Goal: Task Accomplishment & Management: Use online tool/utility

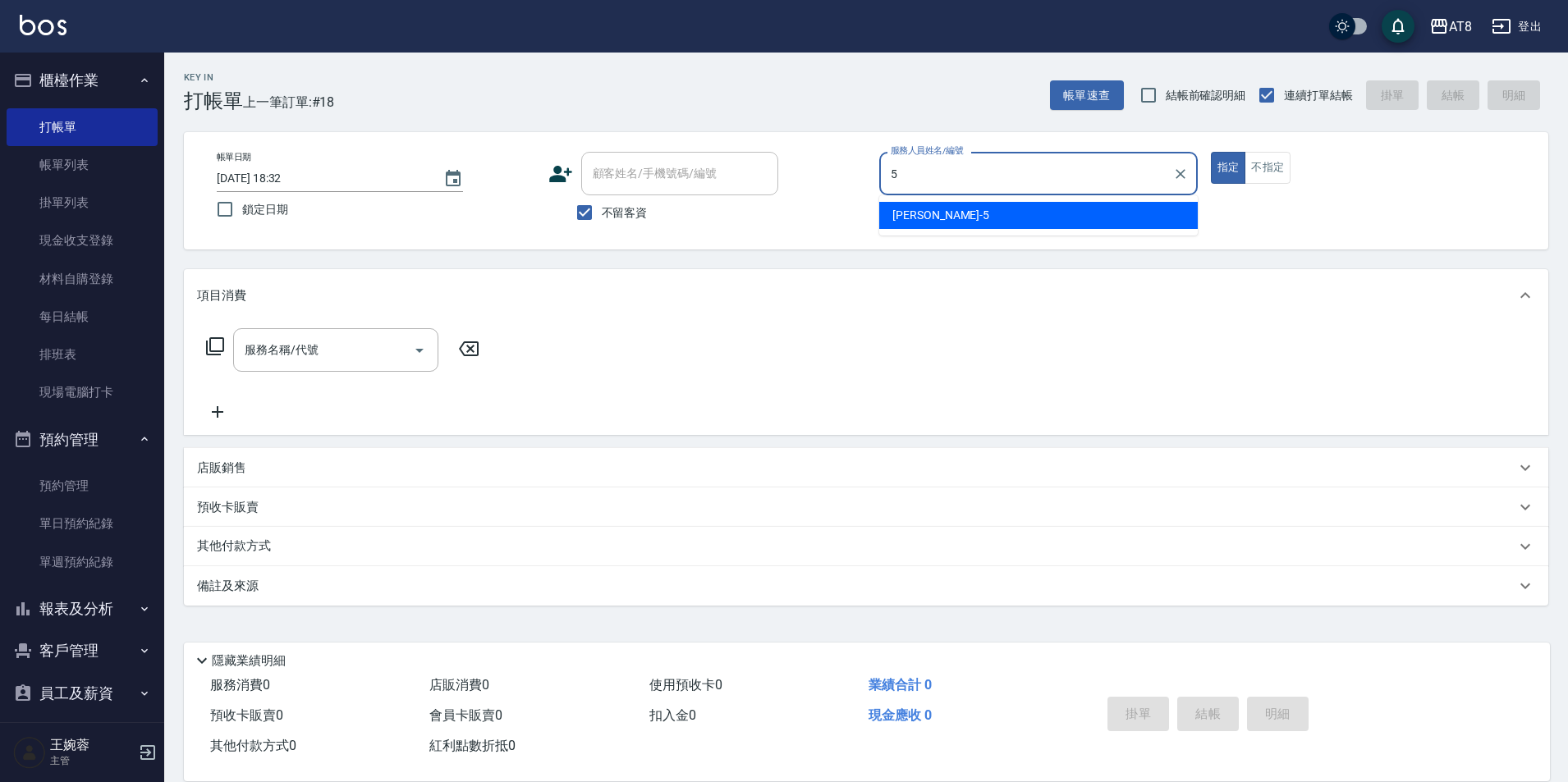
type input "HANK-5"
type button "true"
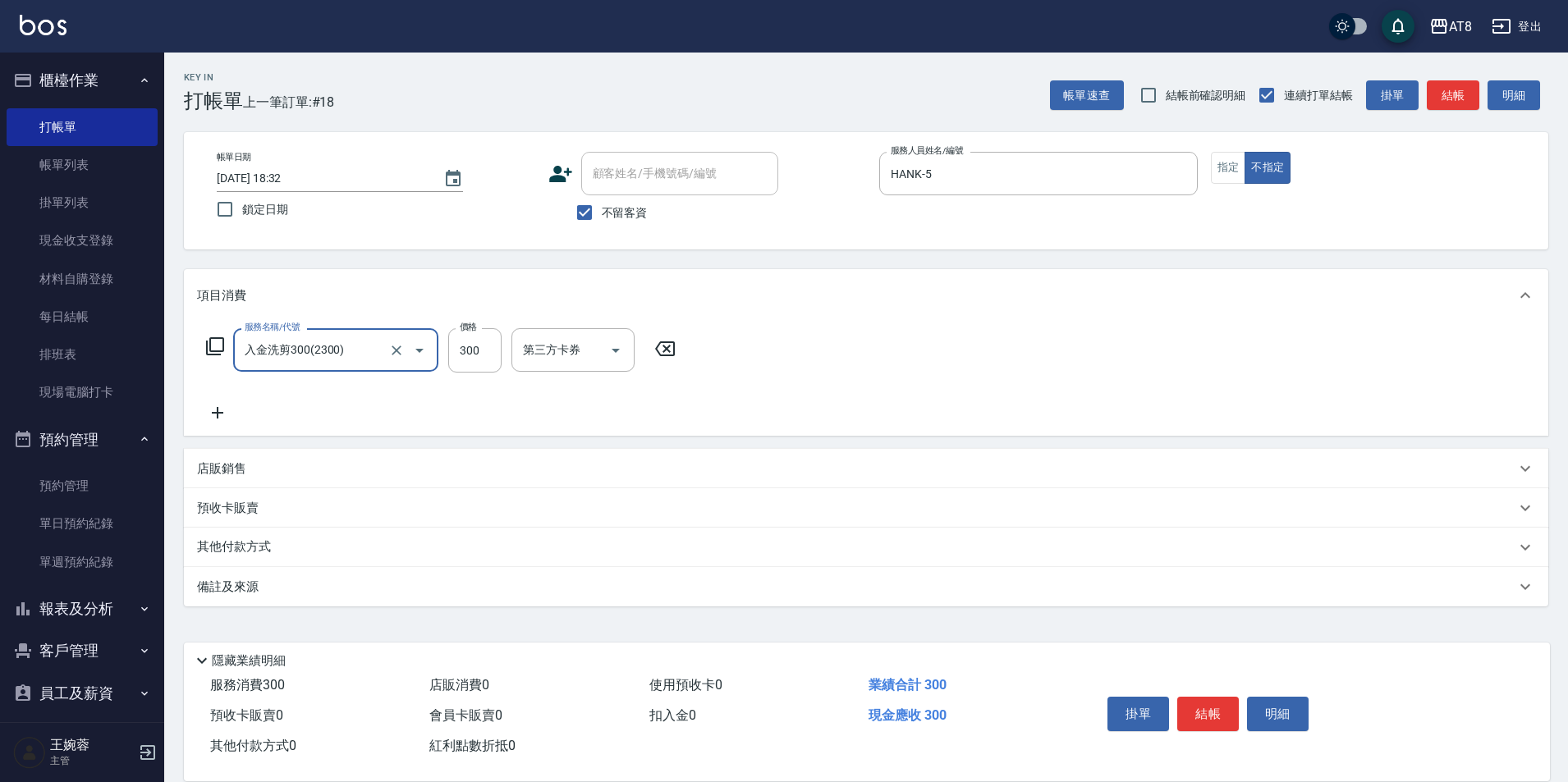
type input "入金洗剪300(2300)"
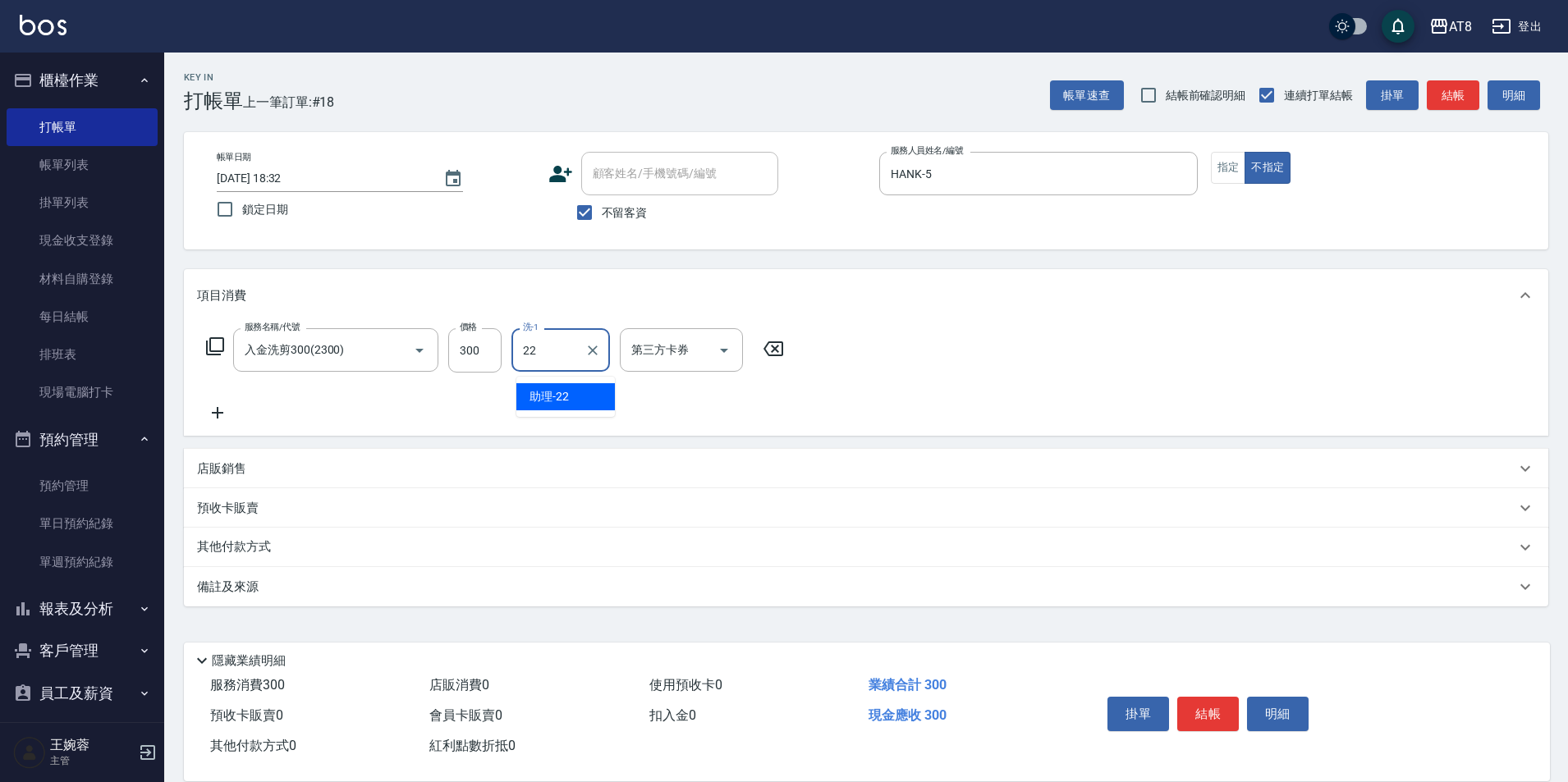
type input "助理-22"
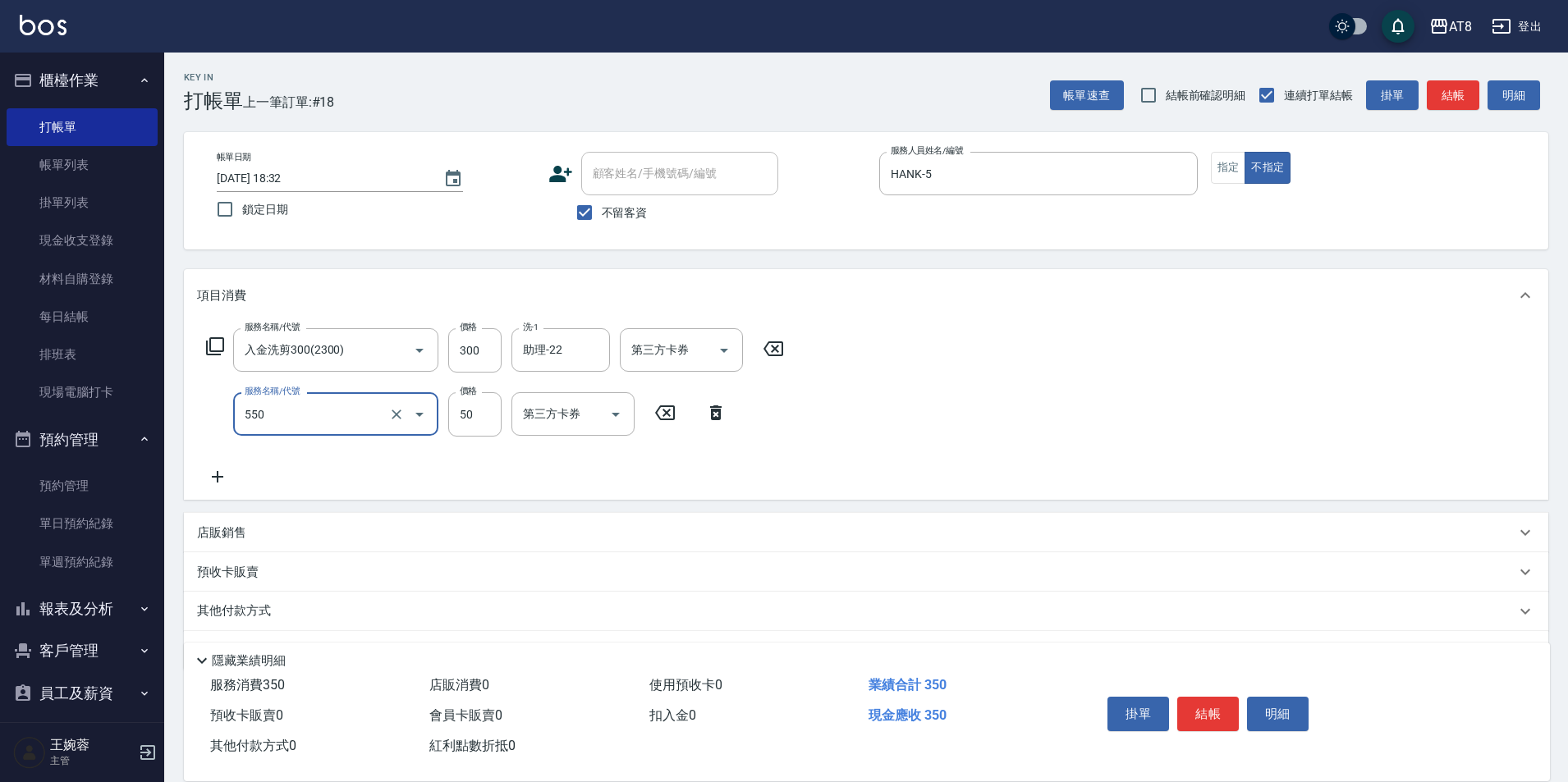
type input "精油或深層(550)"
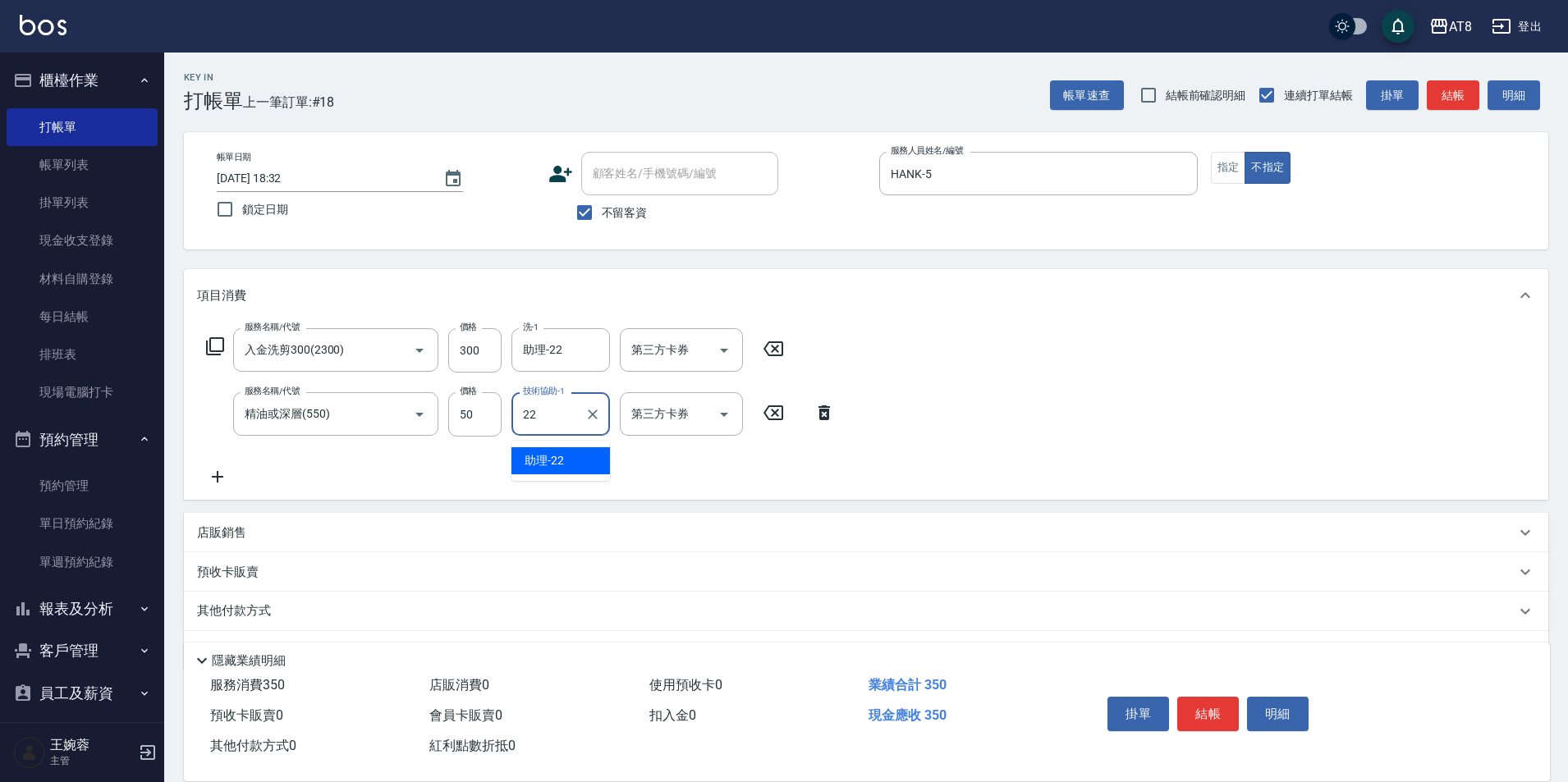
type input "助理-22"
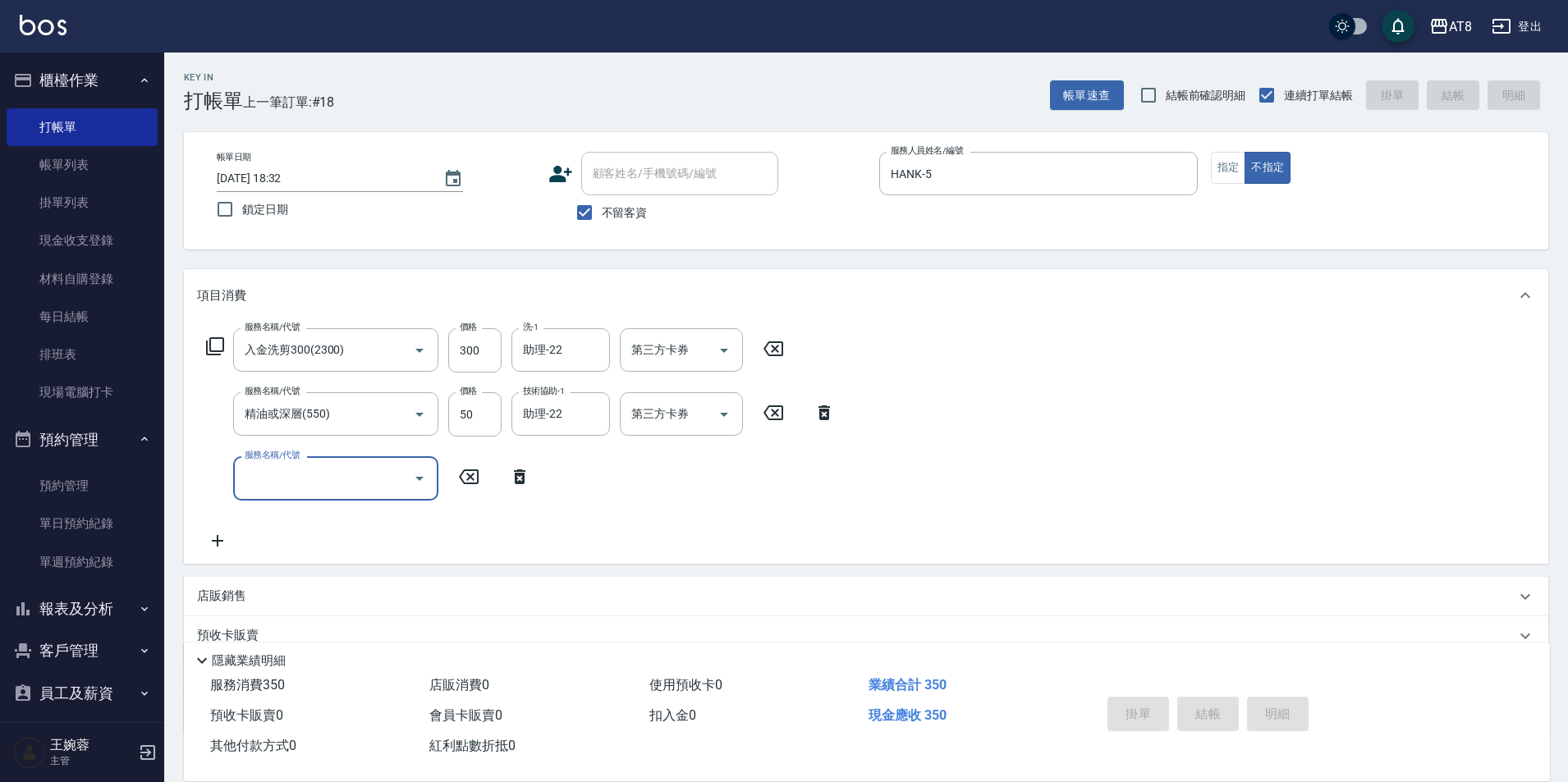
type input "[DATE] 20:08"
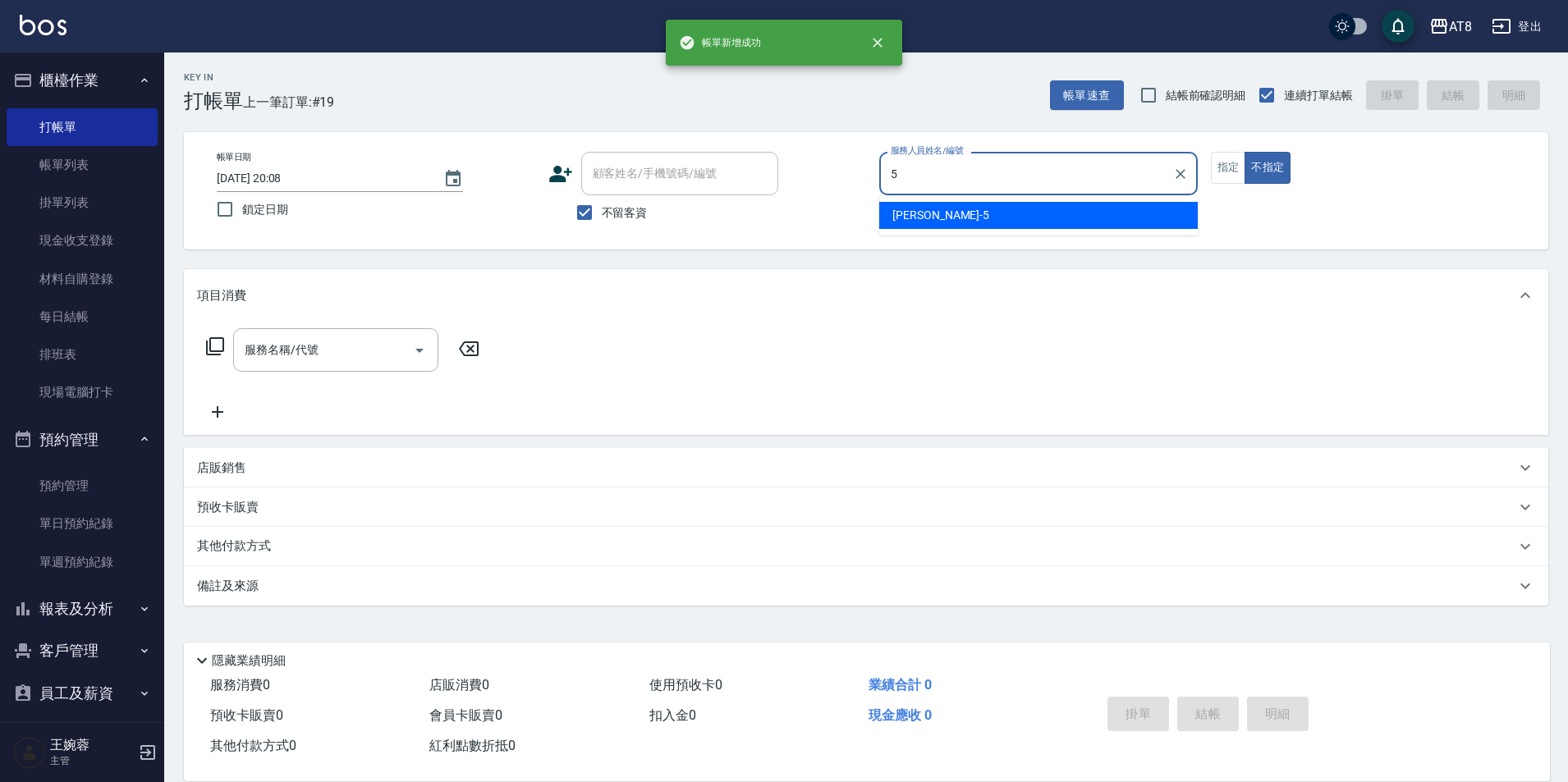
type input "HANK-5"
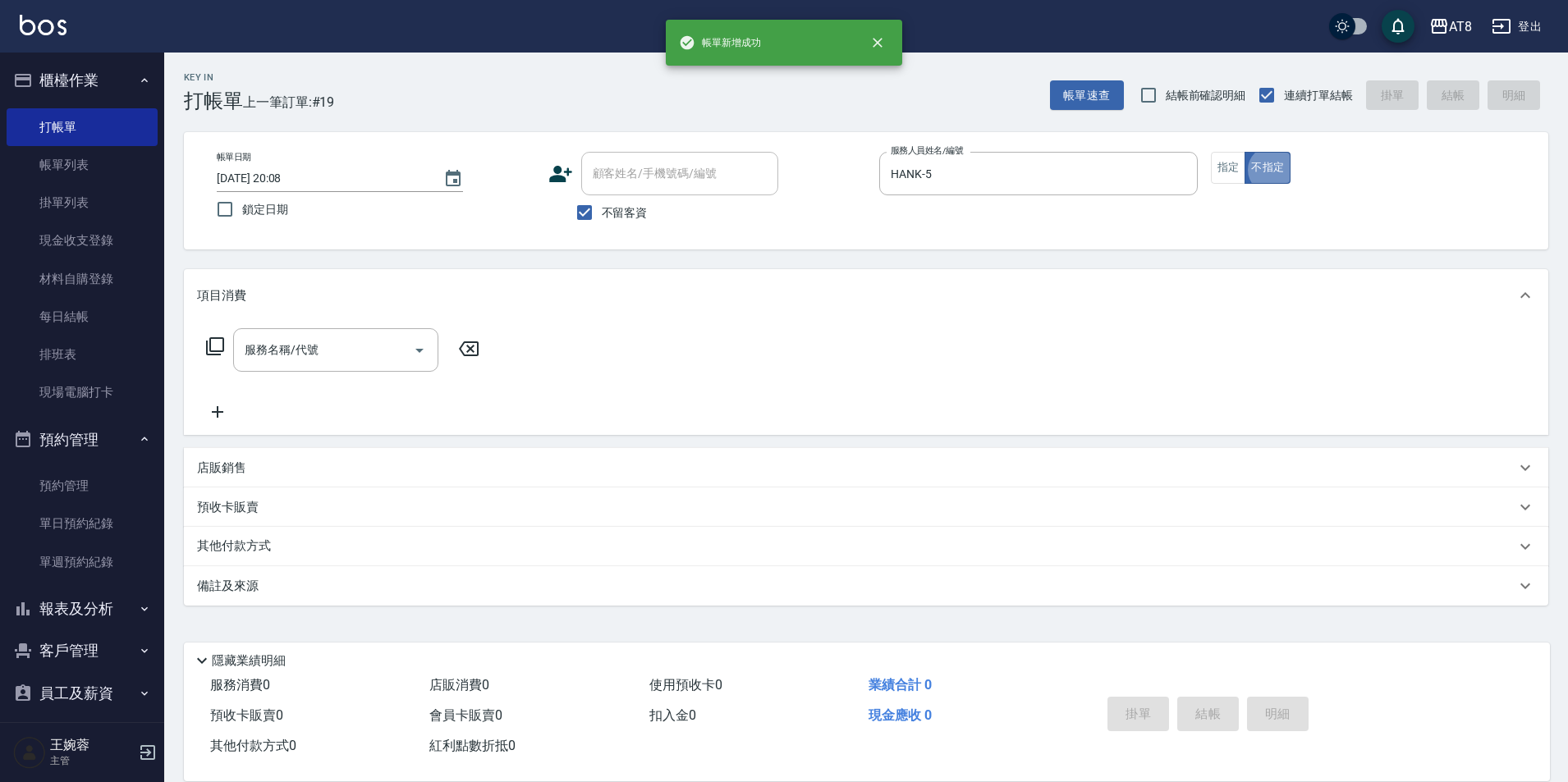
type button "false"
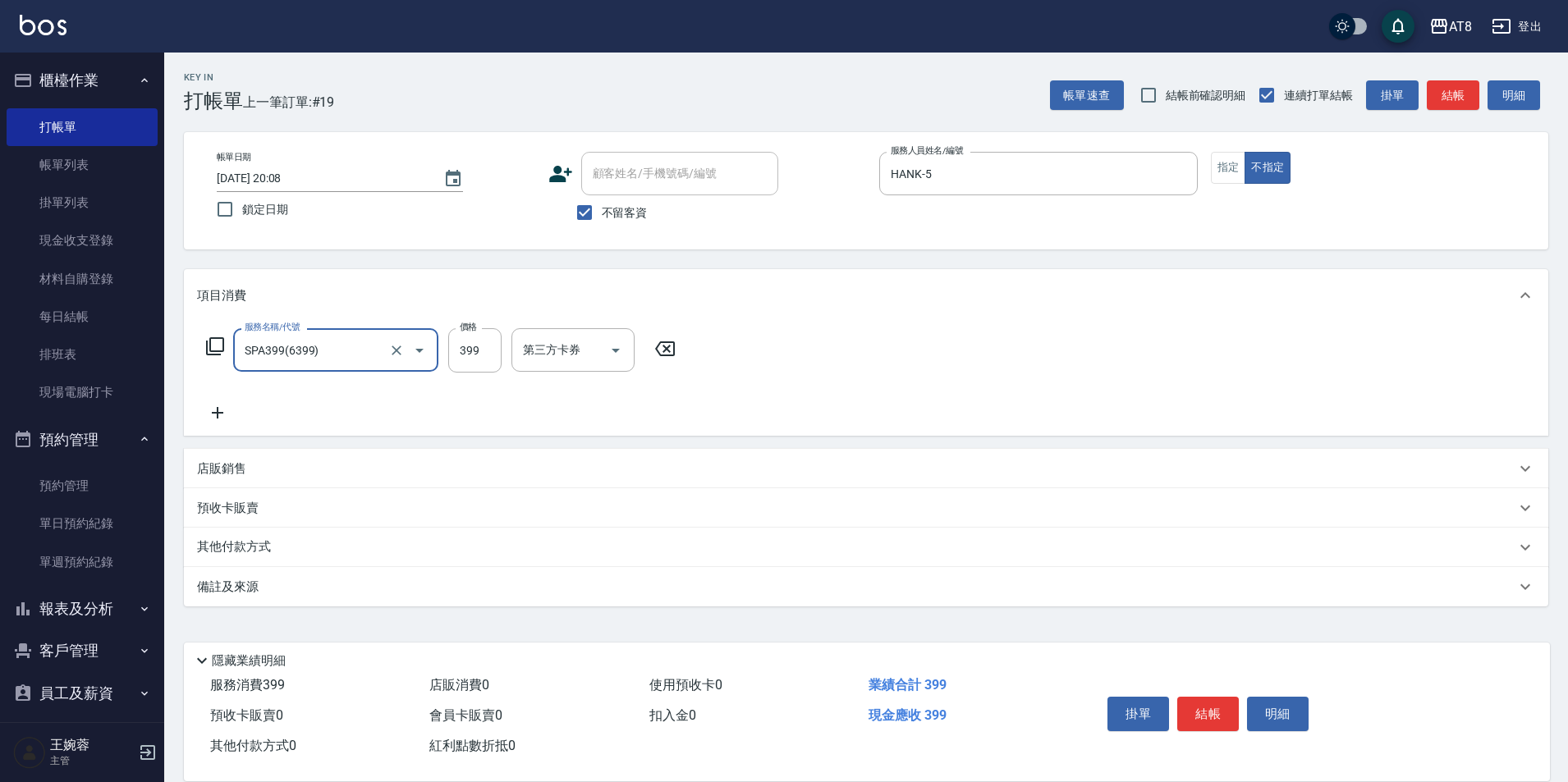
type input "SPA399(6399)"
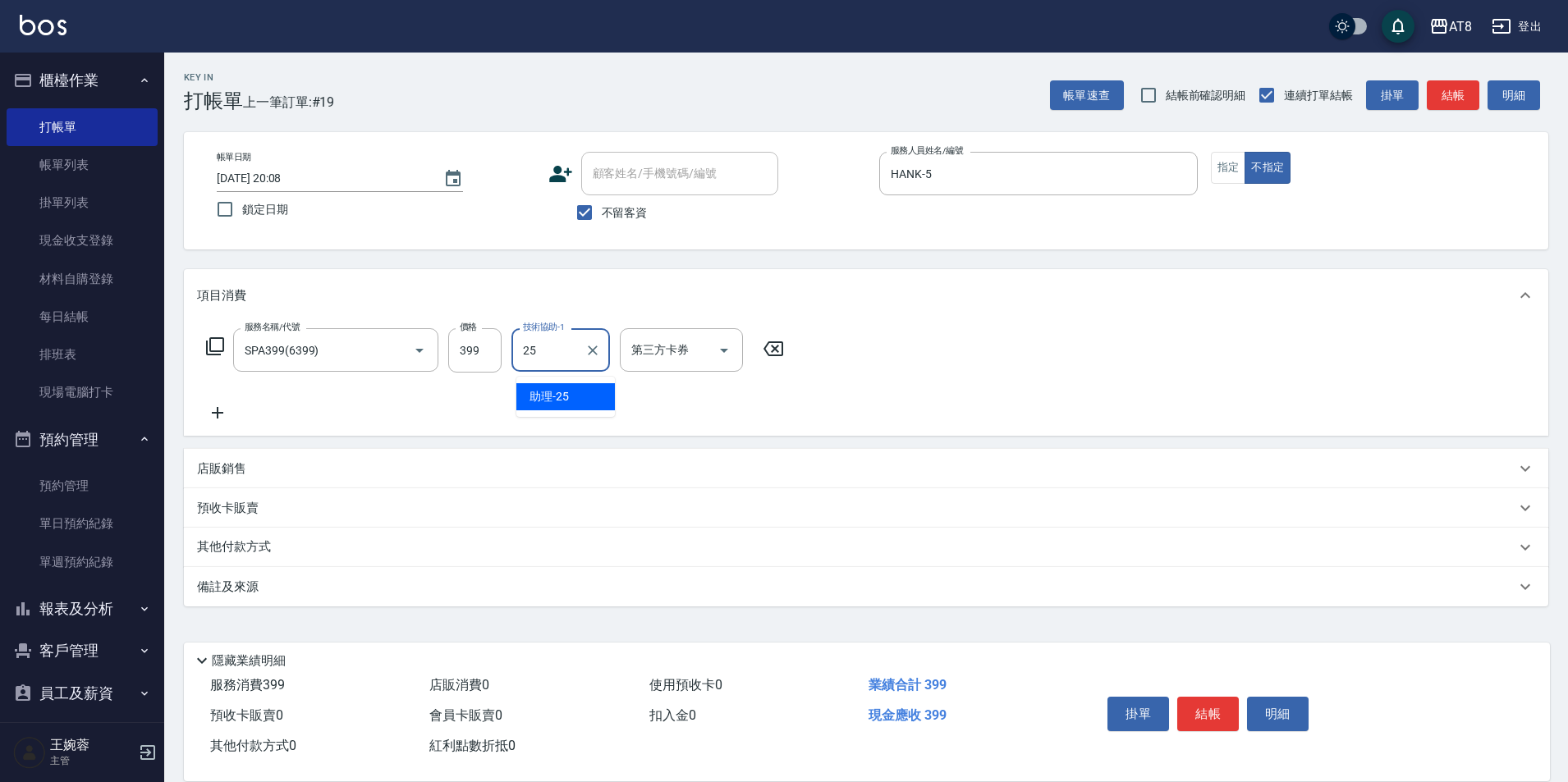
type input "助理-25"
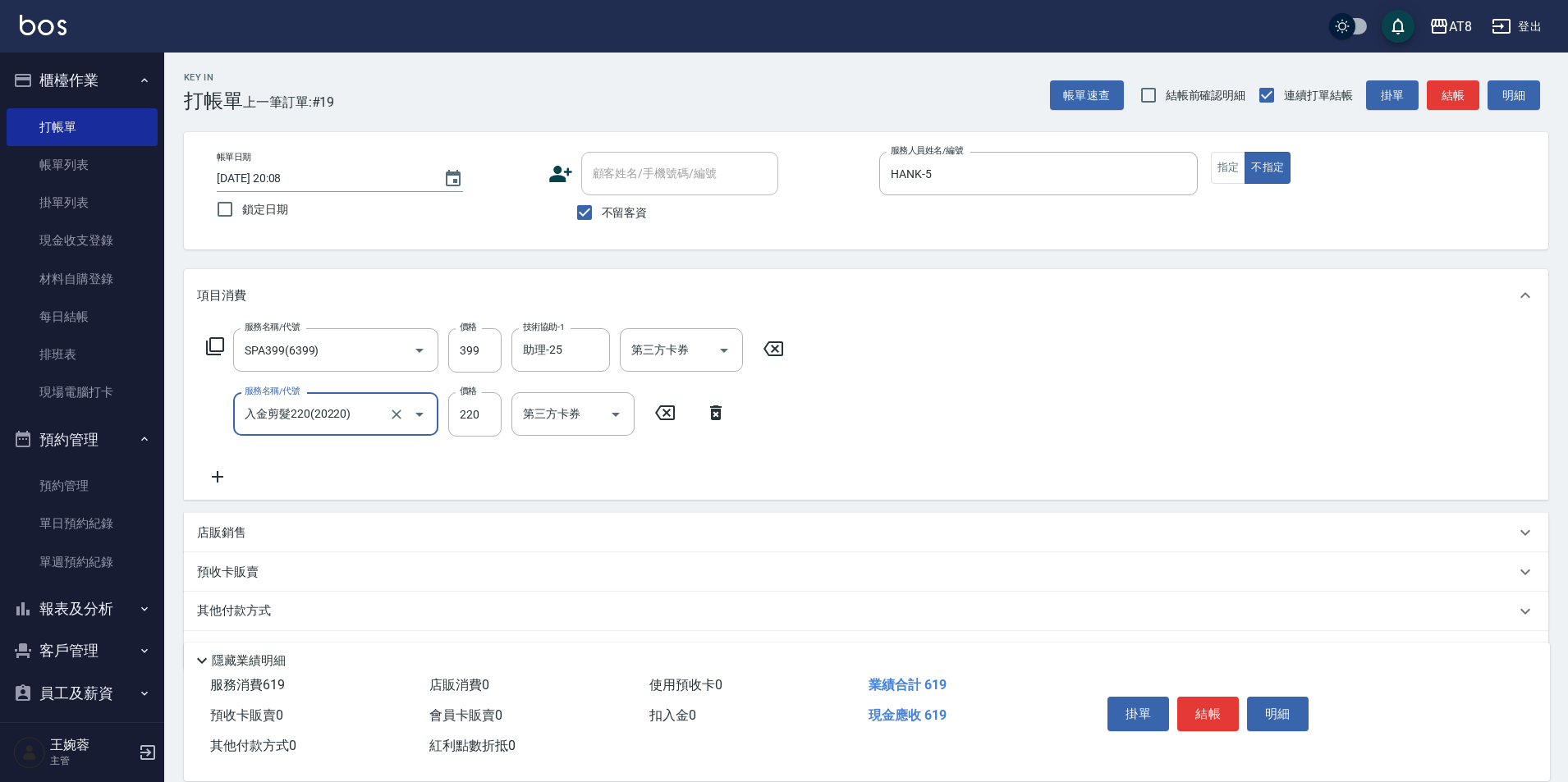
type input "入金剪髮220(20220)"
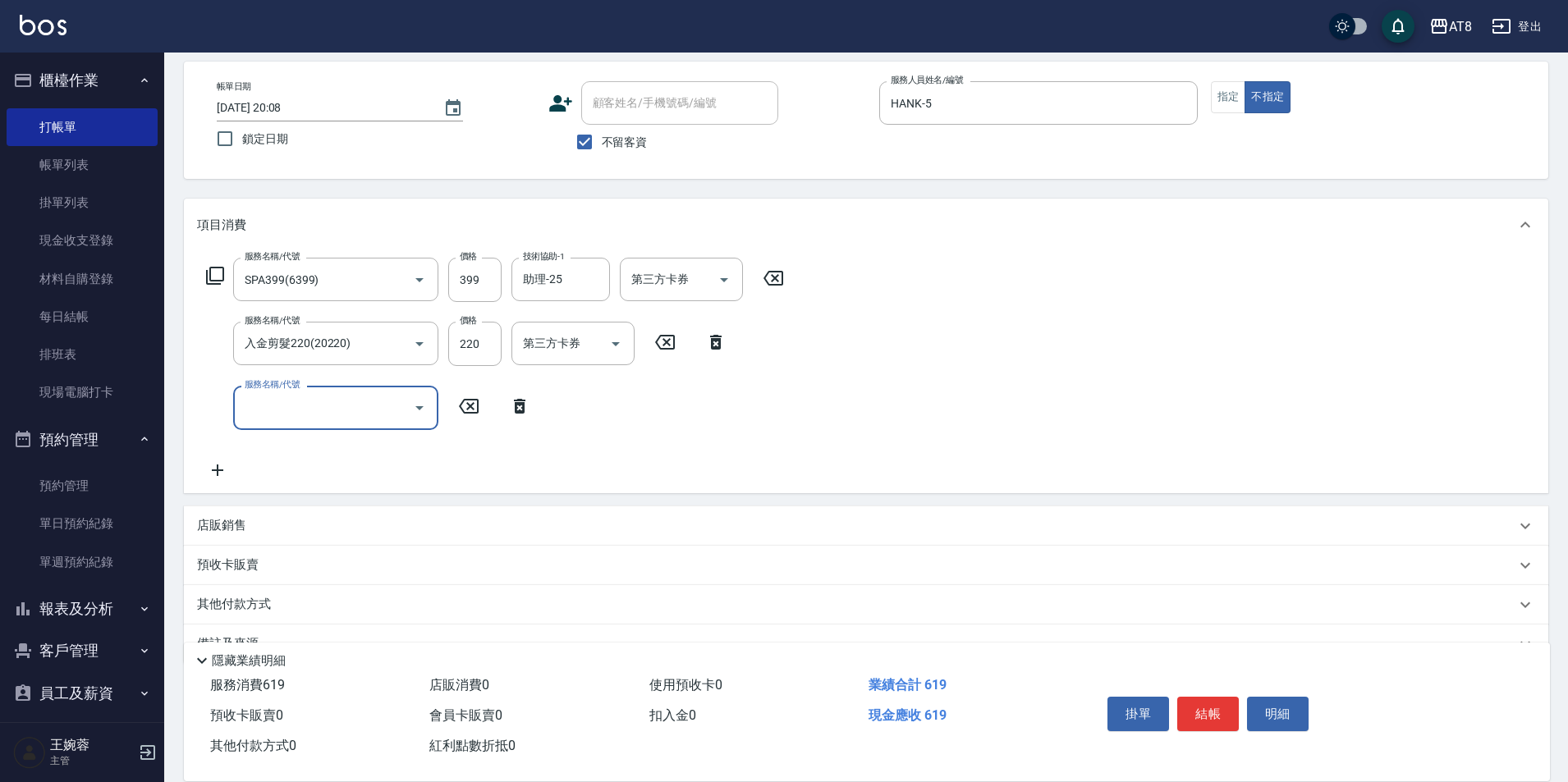
scroll to position [76, 0]
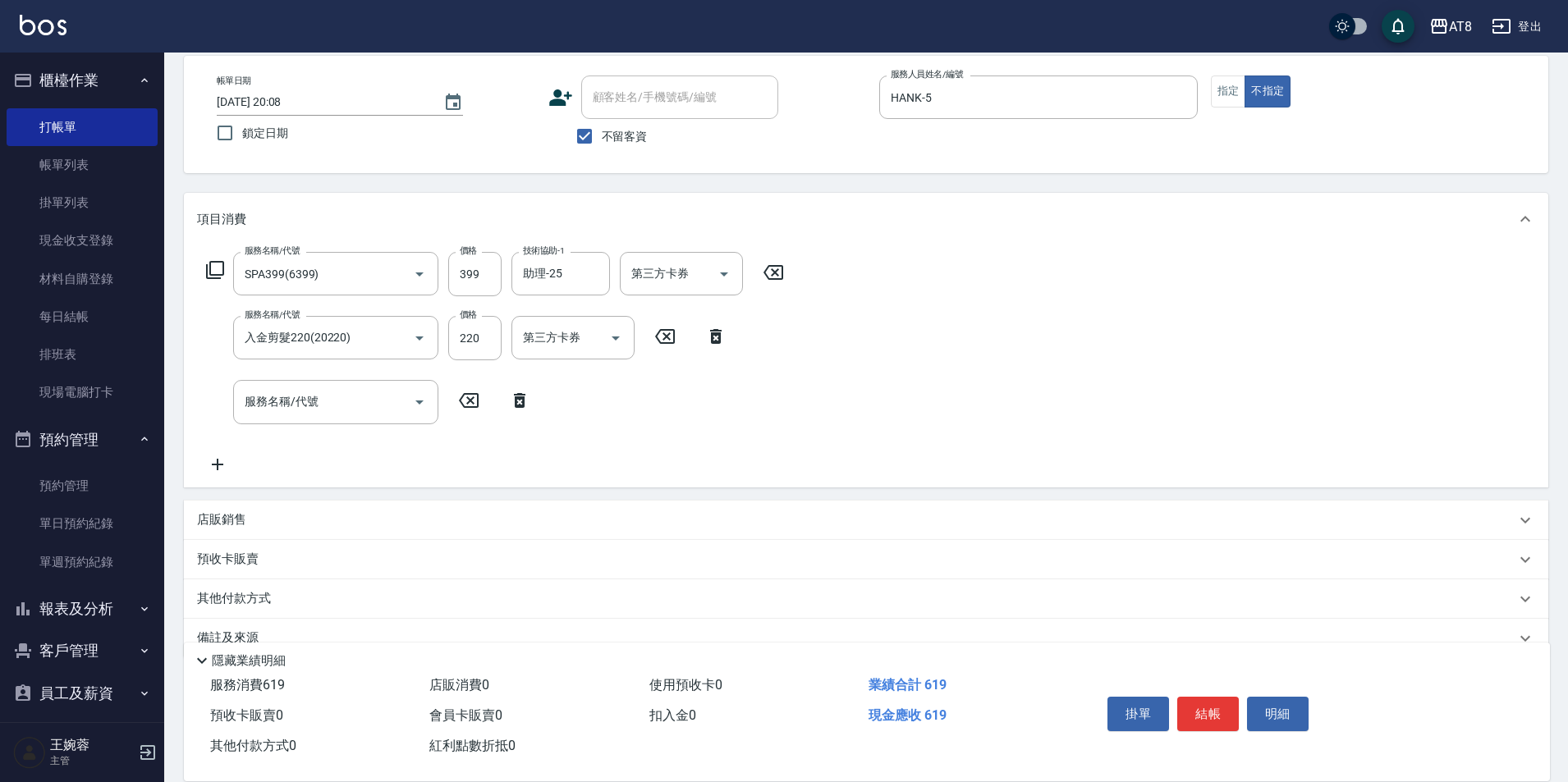
click at [384, 517] on div "店販銷售" at bounding box center [866, 520] width 1365 height 39
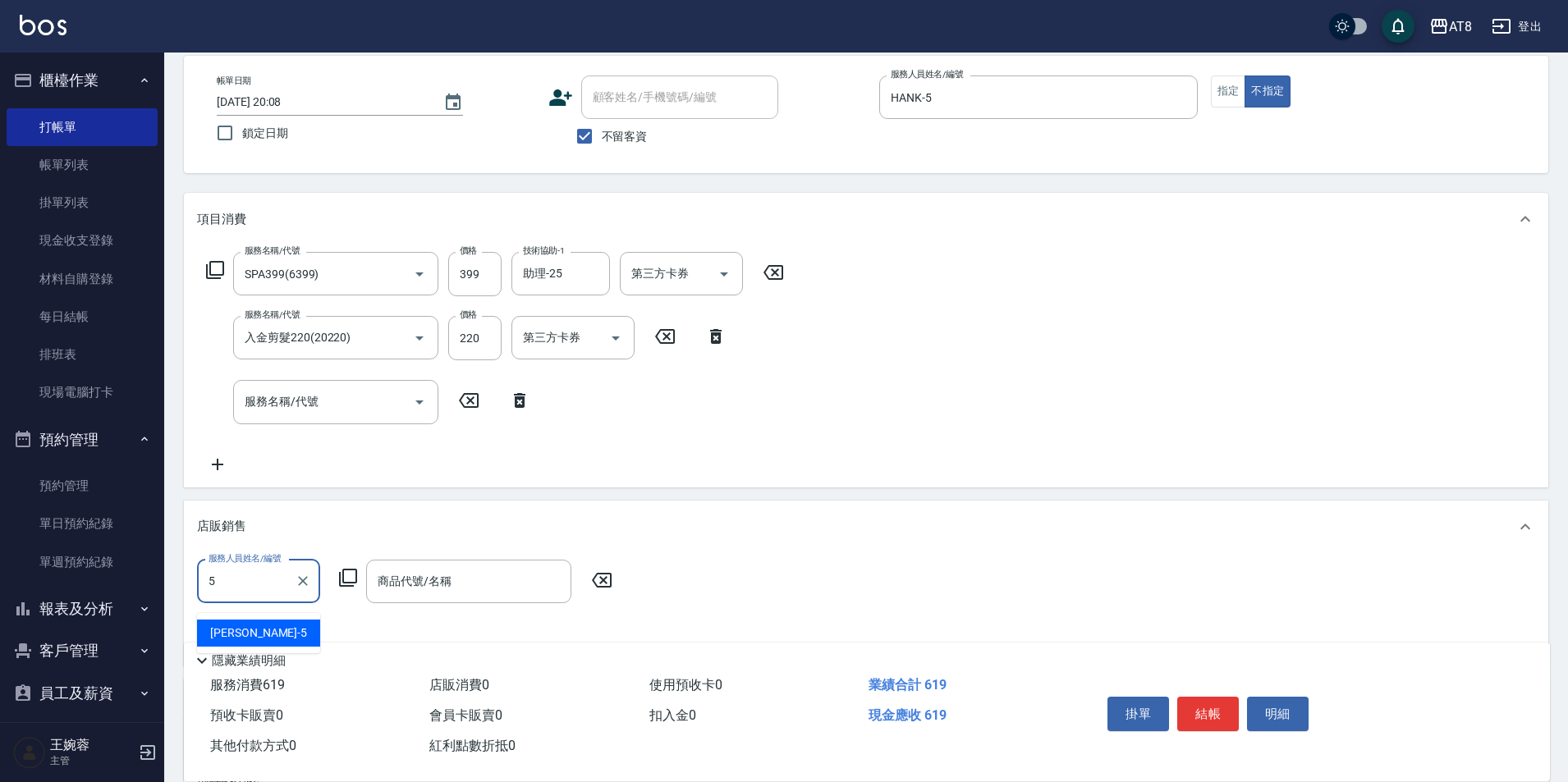
type input "HANK-5"
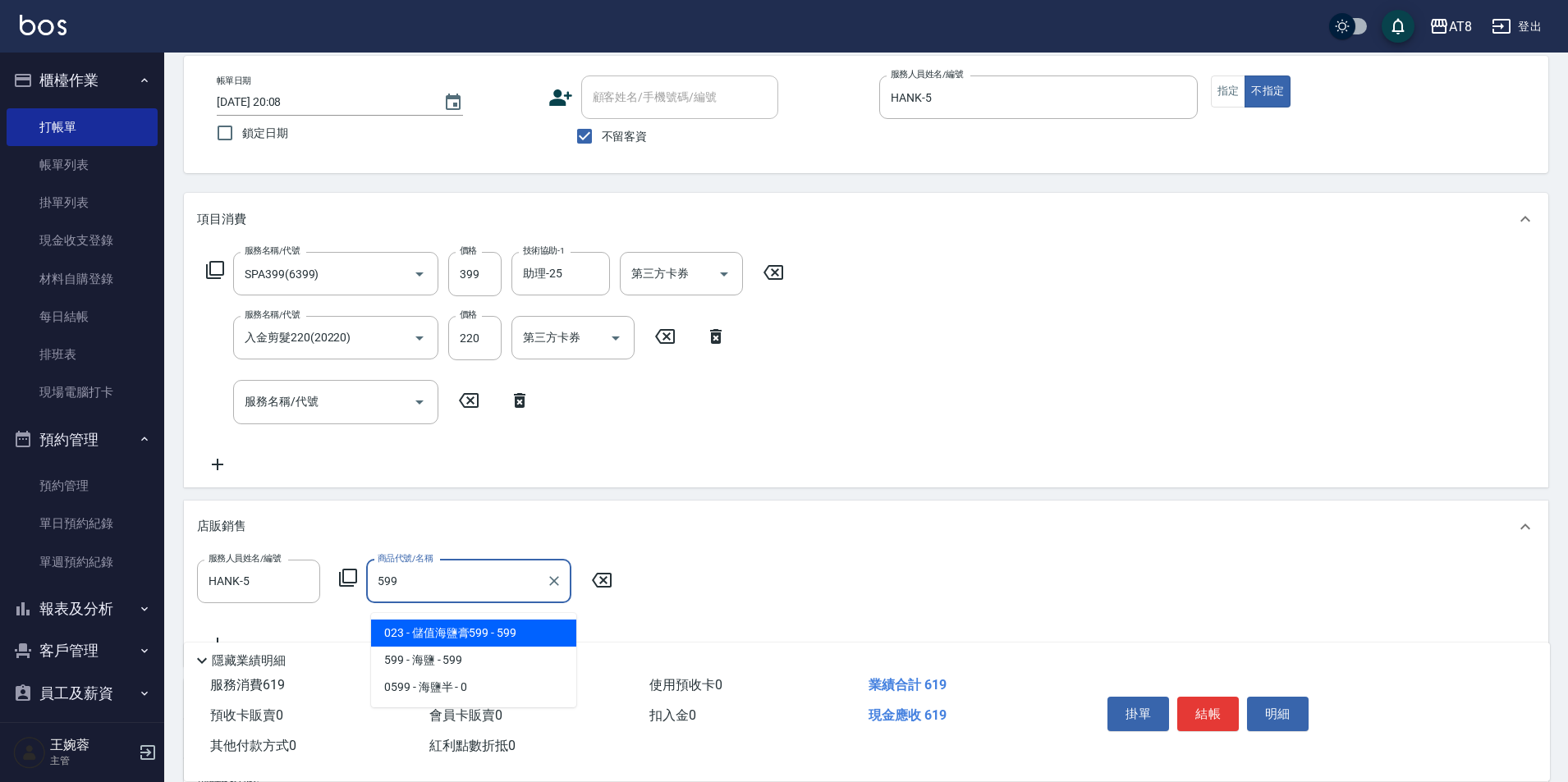
type input "儲值海鹽膏599"
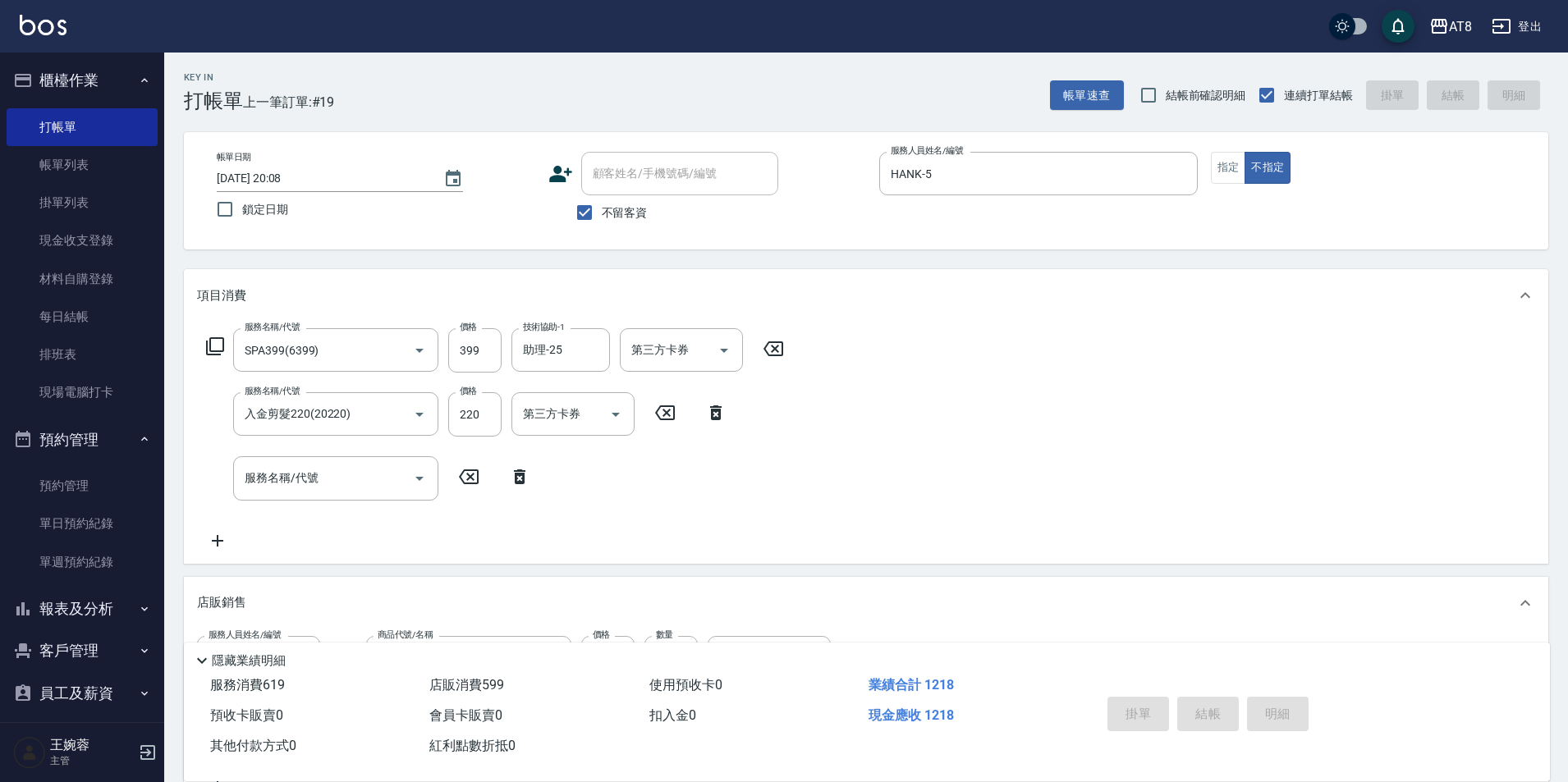
type input "[DATE] 20:10"
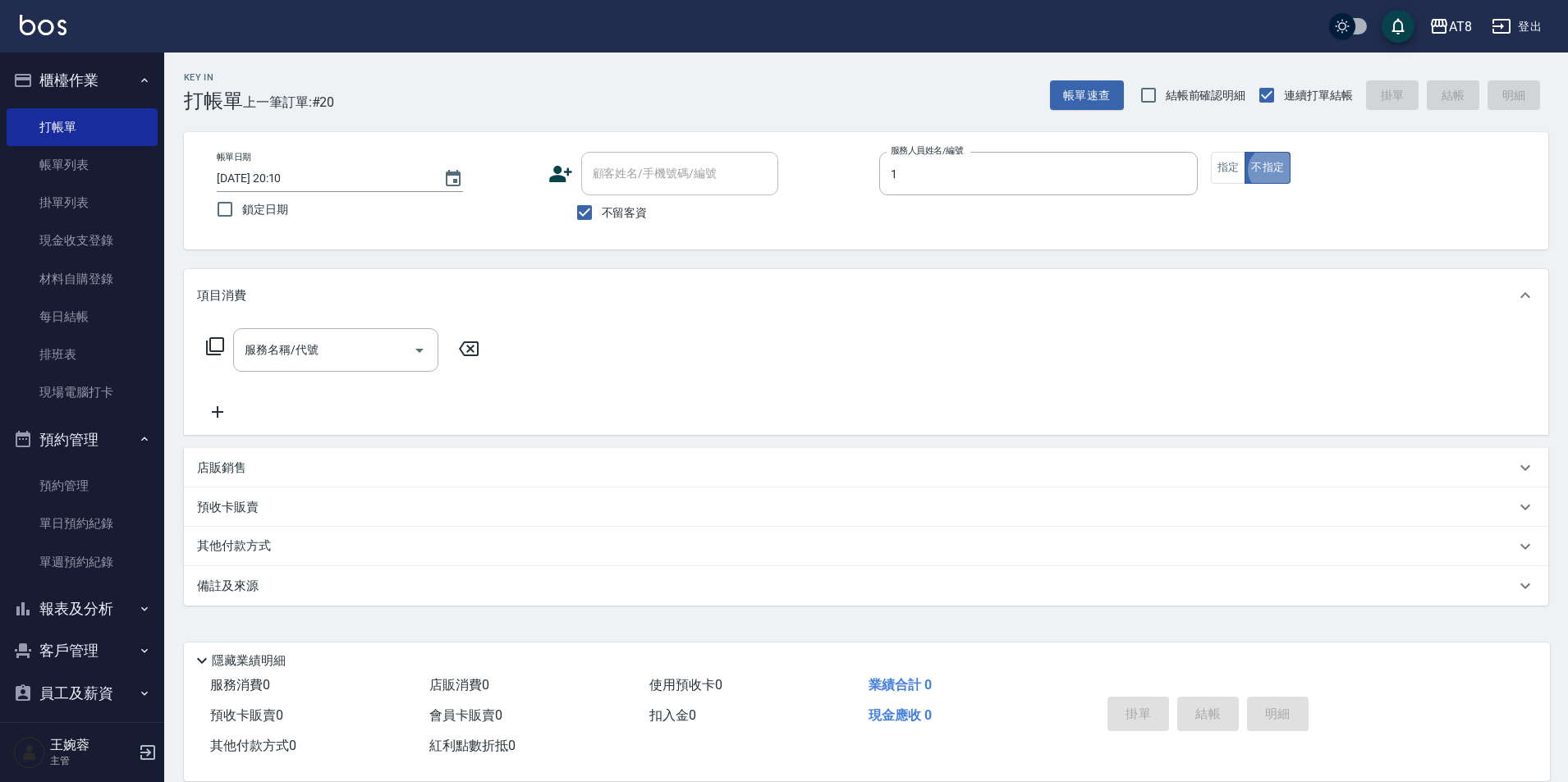
type input "YUKI-1"
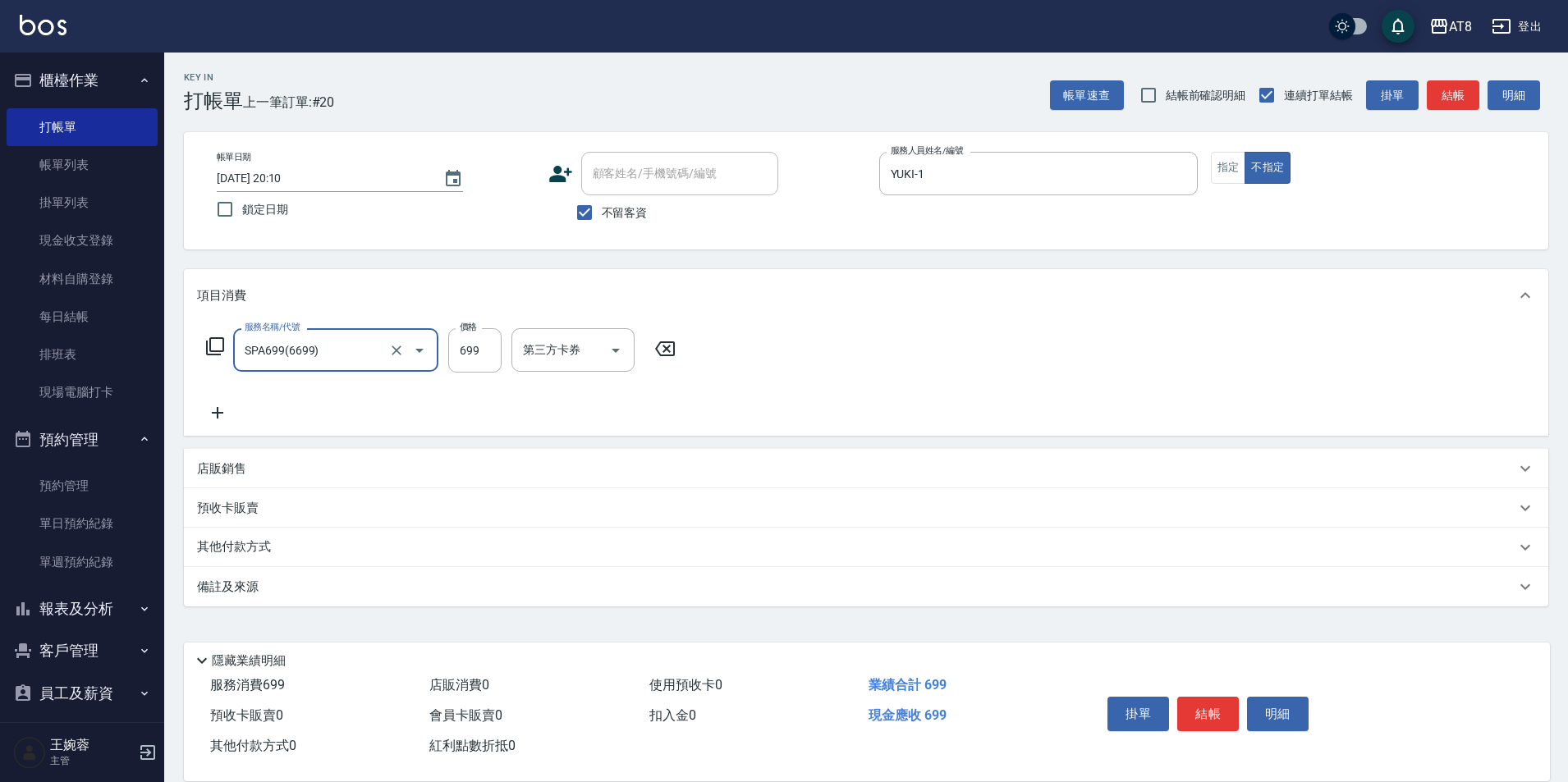
type input "SPA699(6699)"
type input "2"
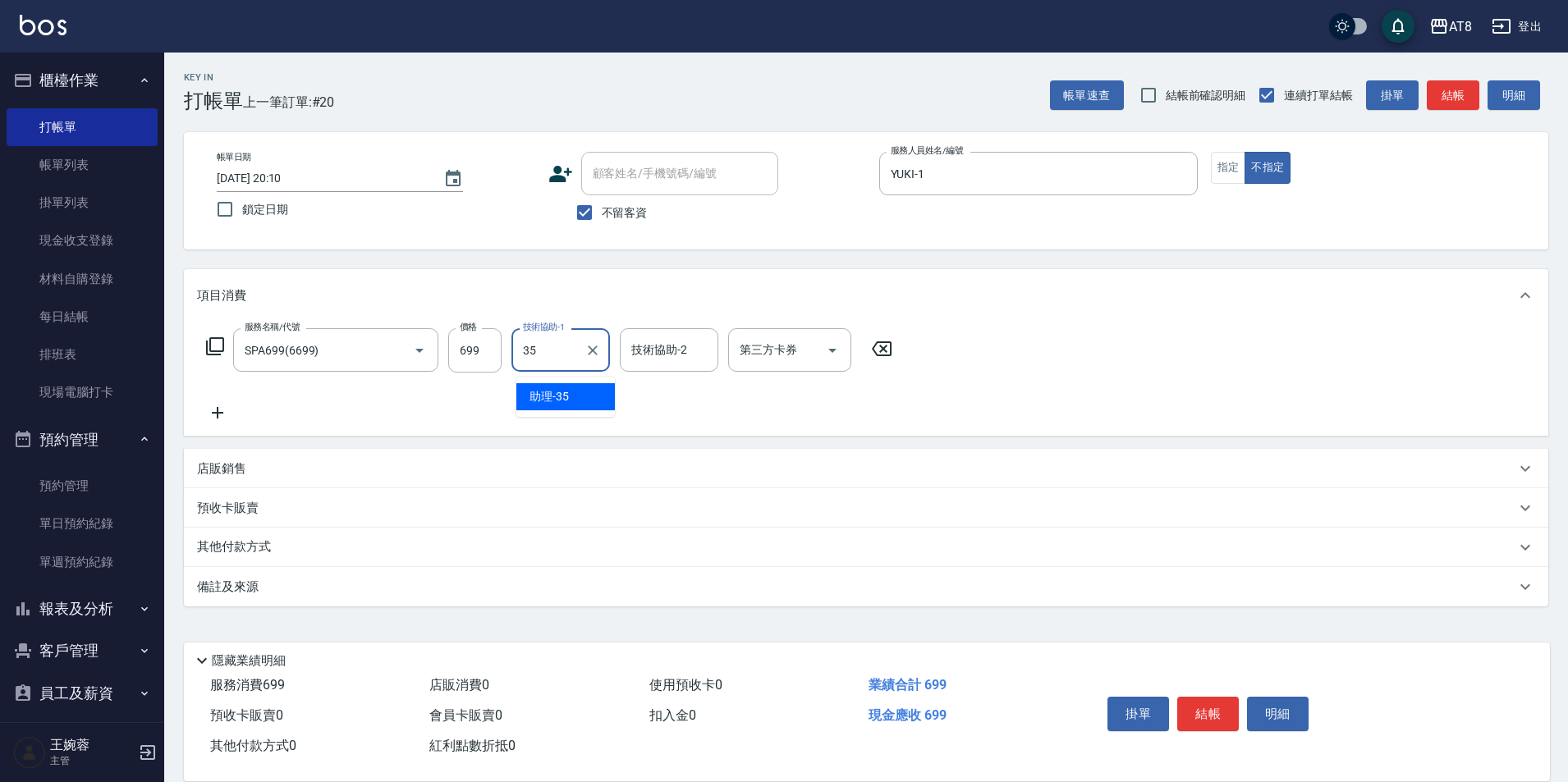
type input "助理-35"
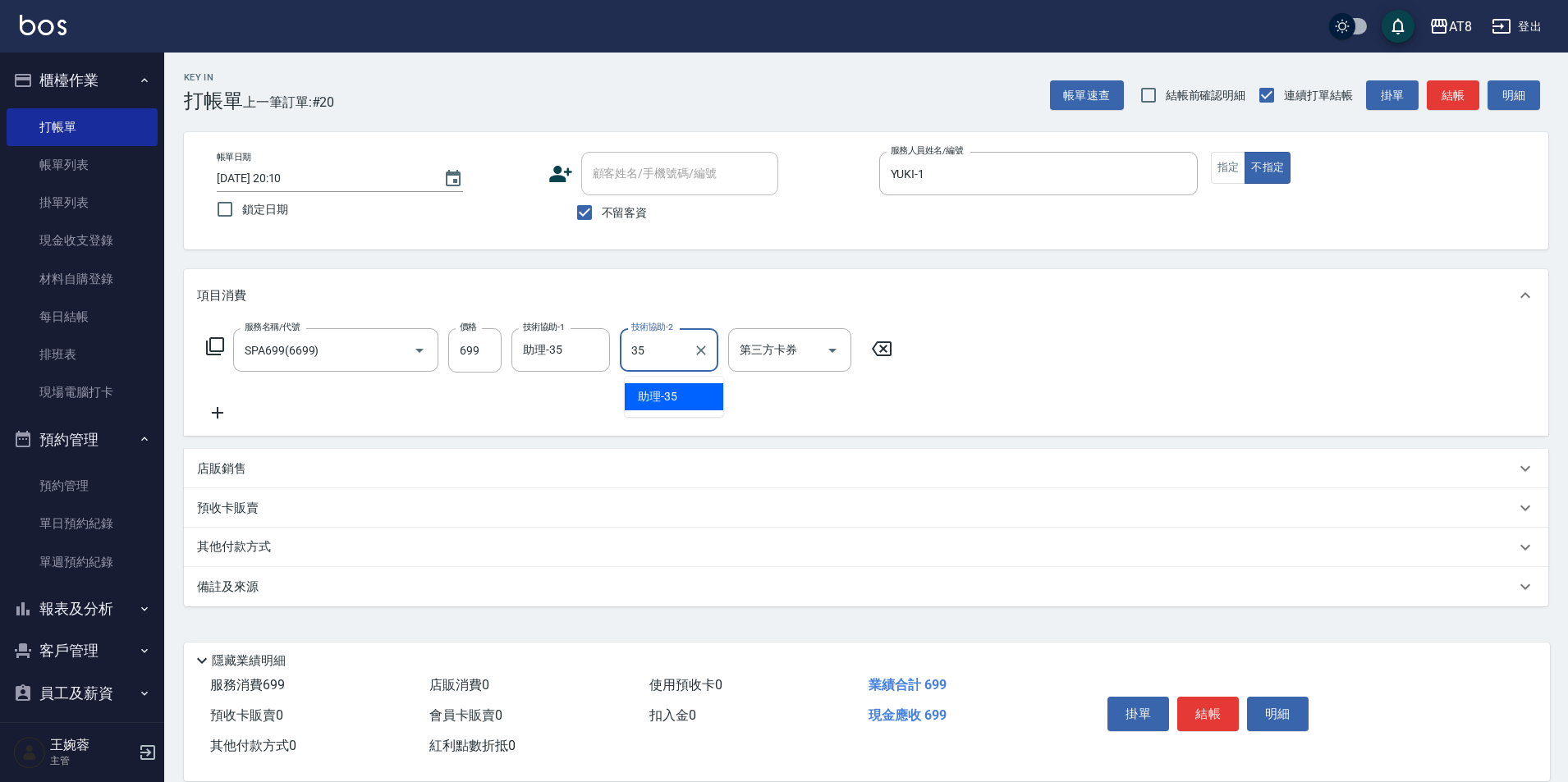
type input "助理-35"
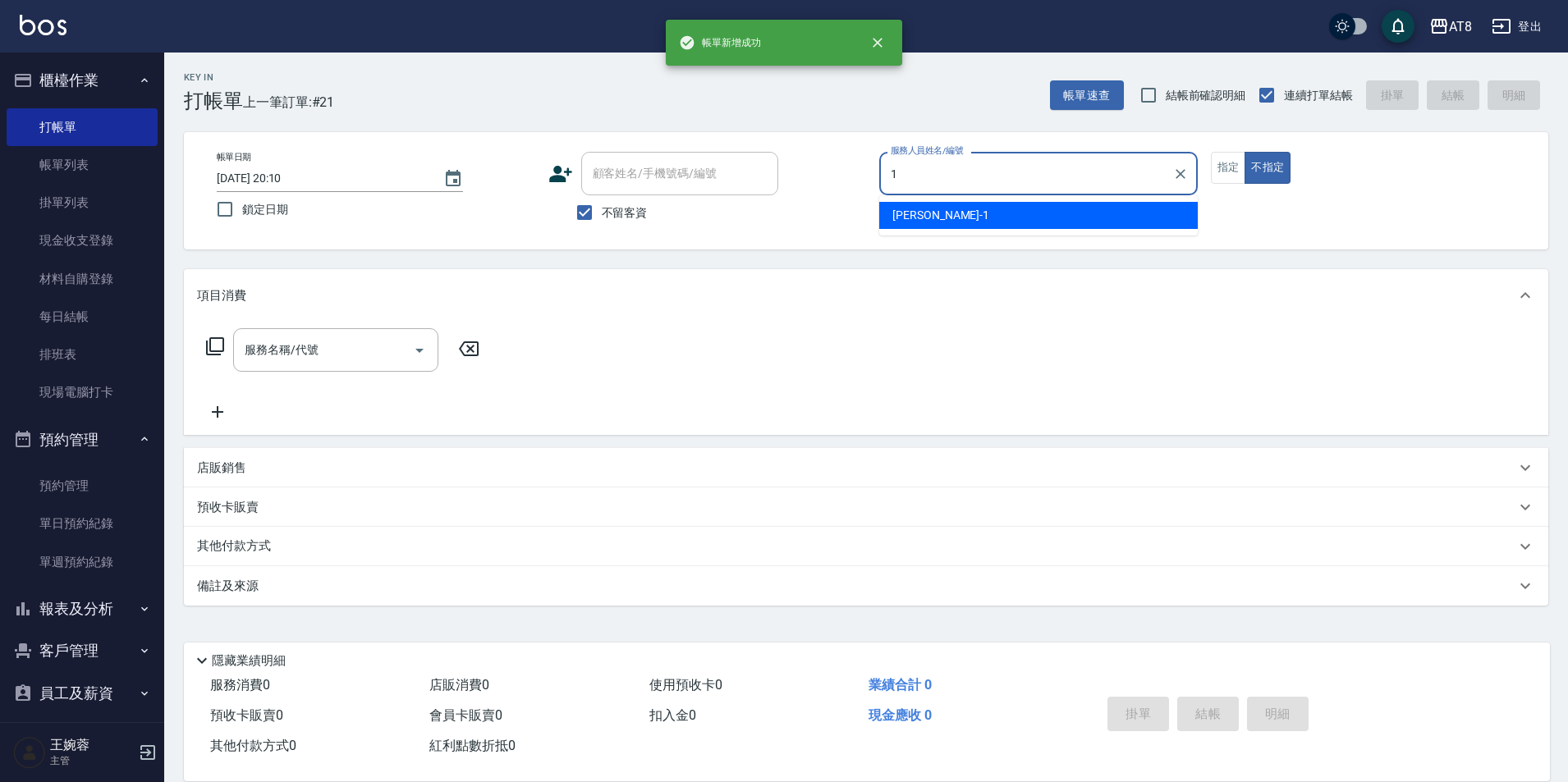
type input "YUKI-1"
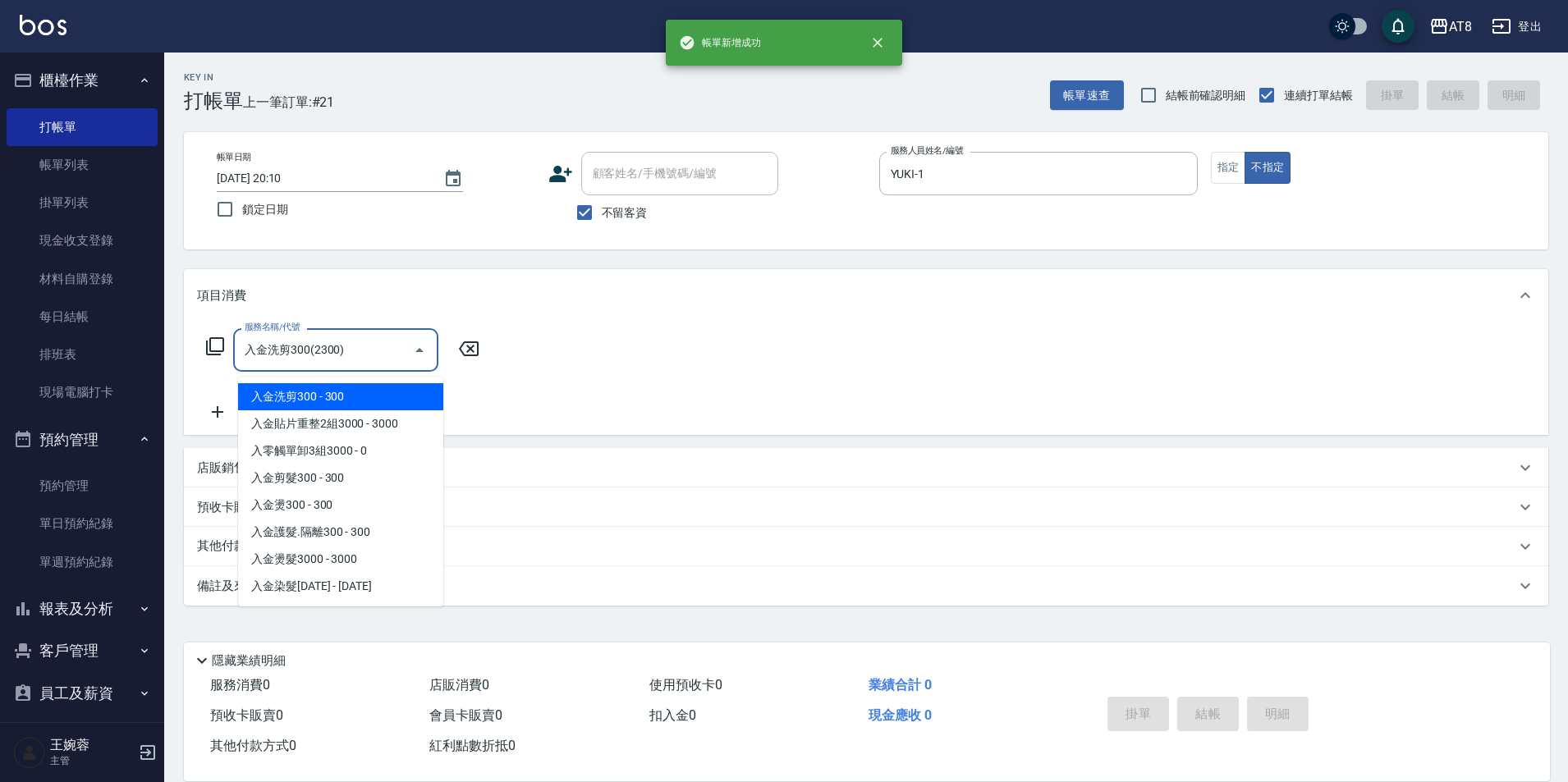
type input "入金洗剪300(2300)"
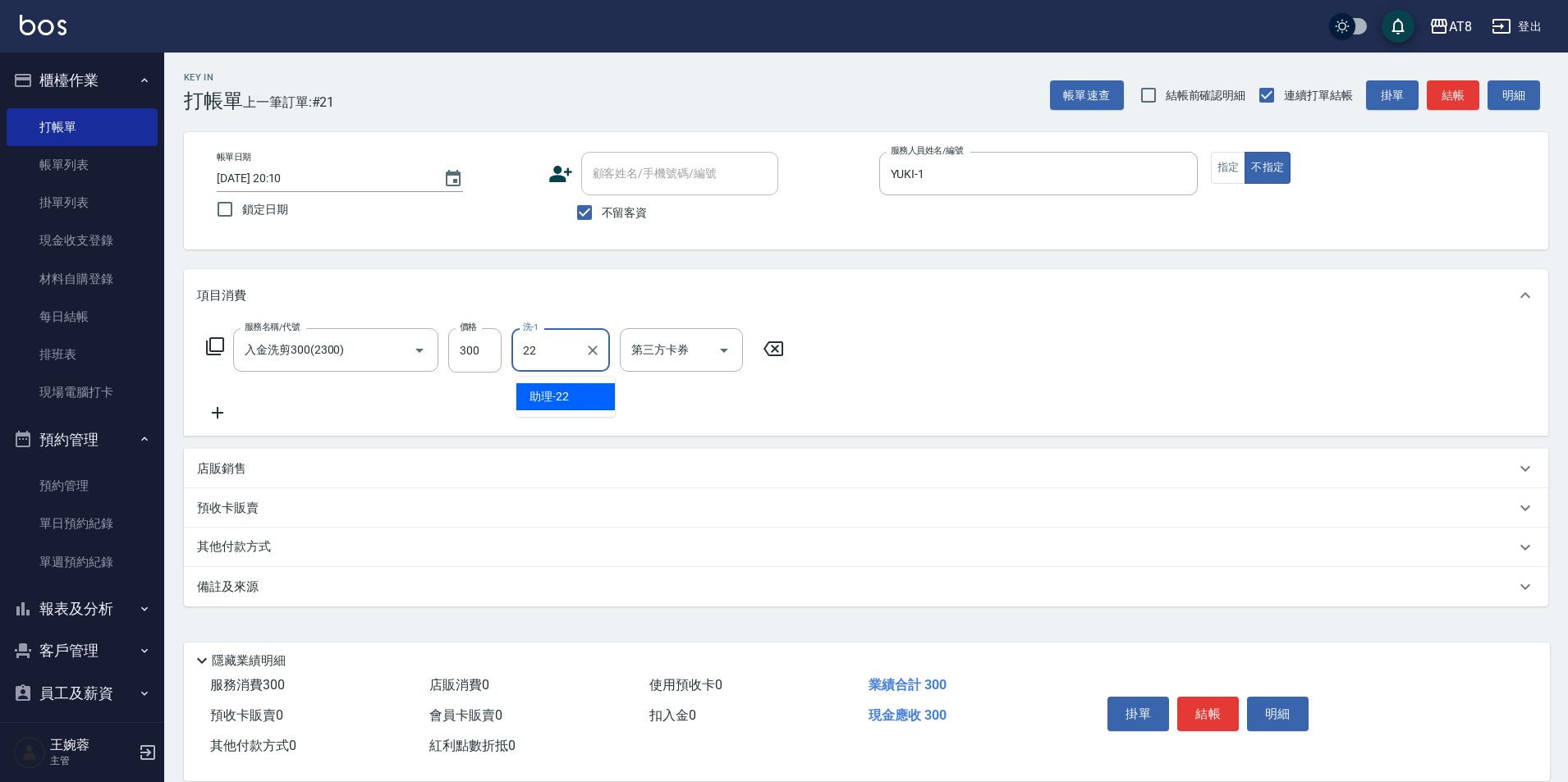
type input "助理-22"
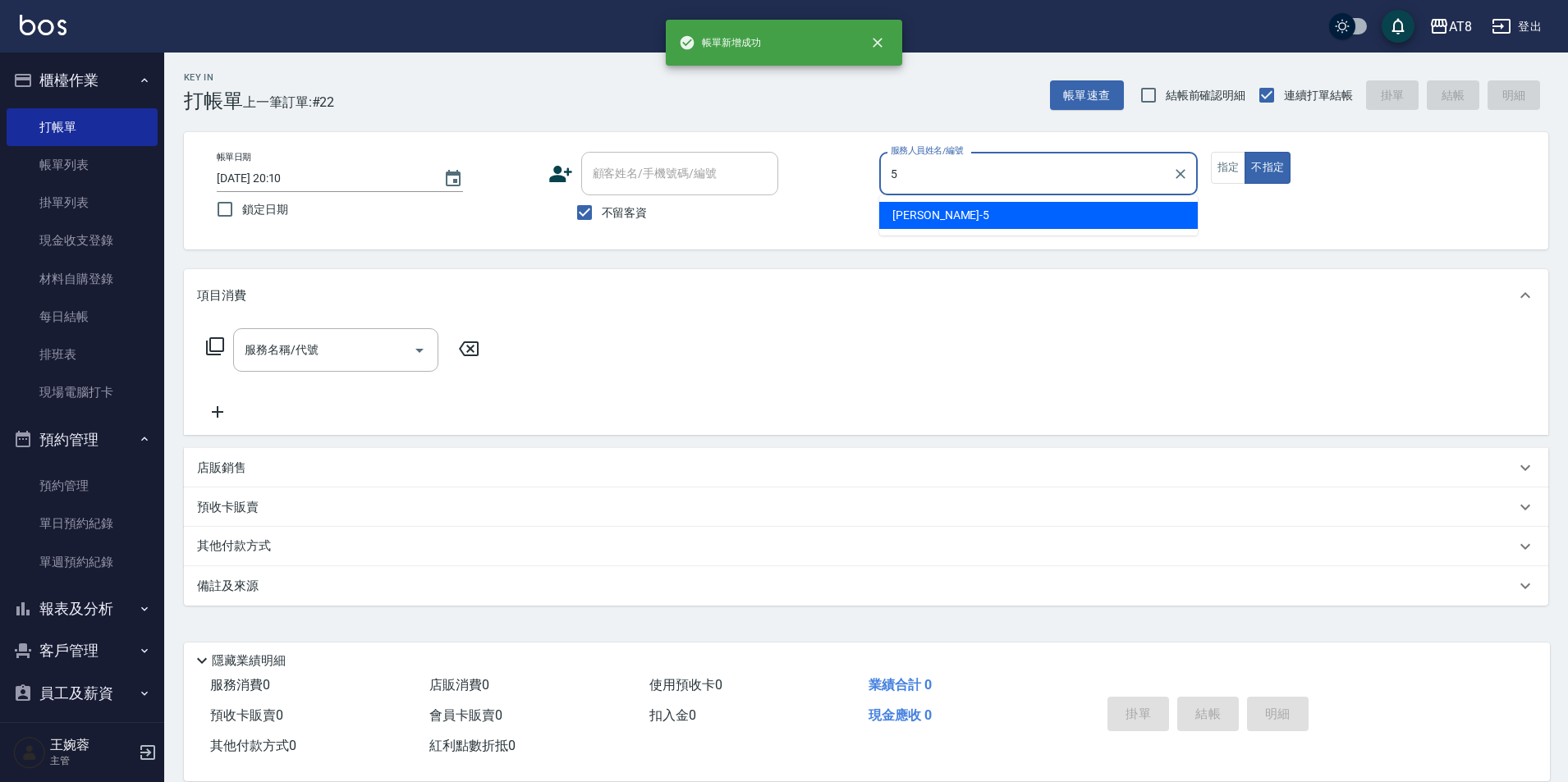
type input "HANK-5"
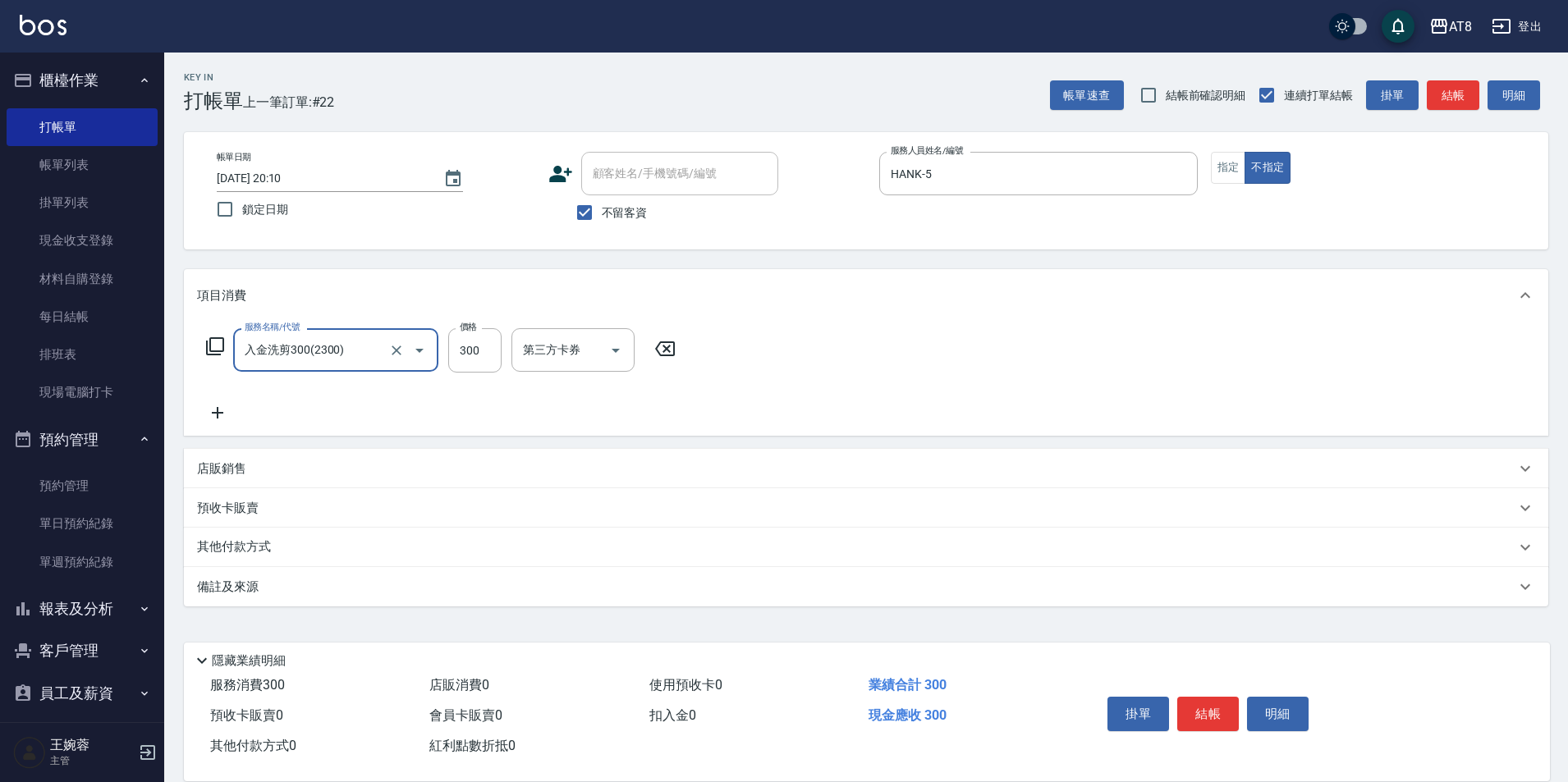
type input "入金洗剪300(2300)"
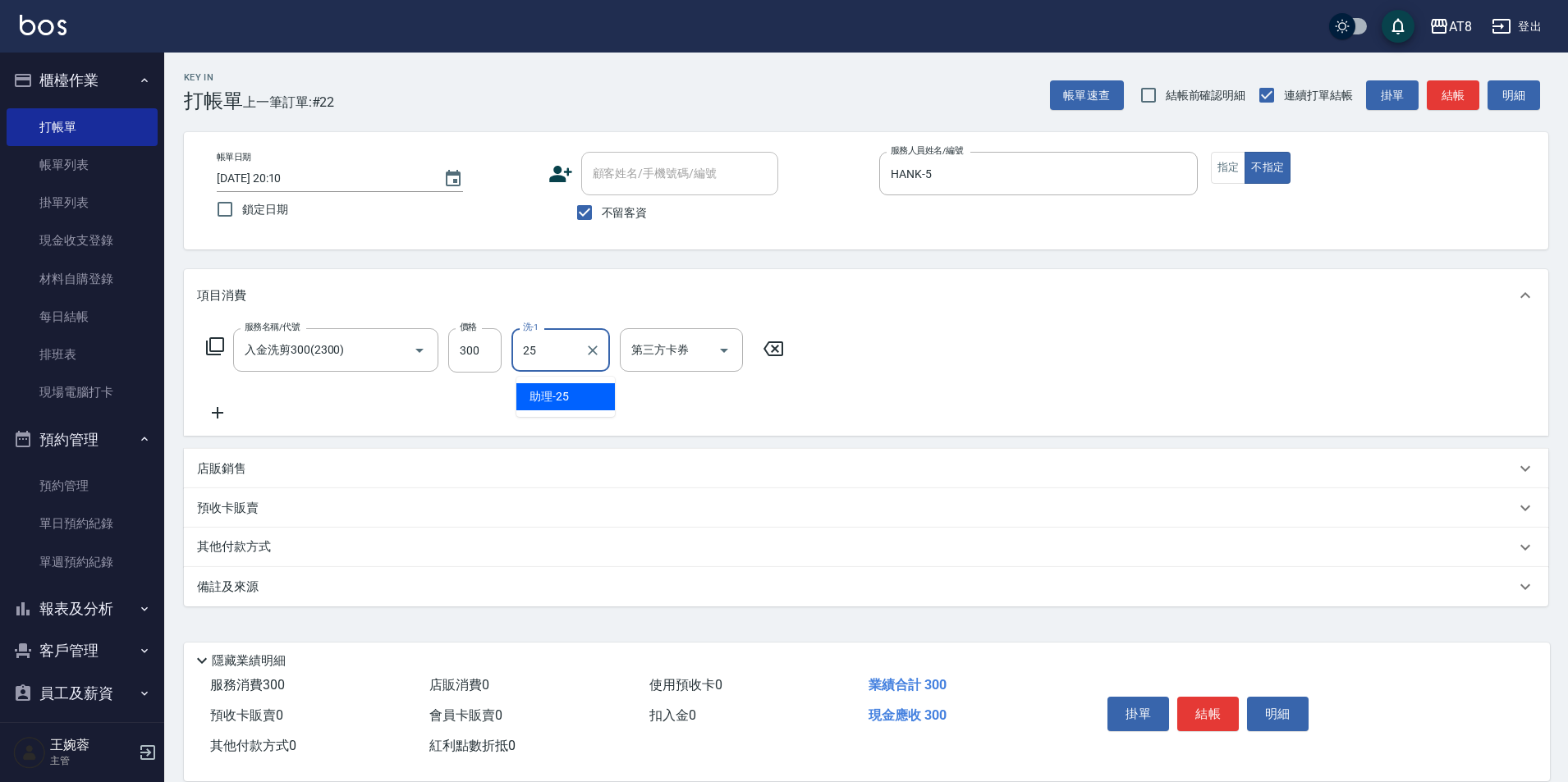
type input "助理-25"
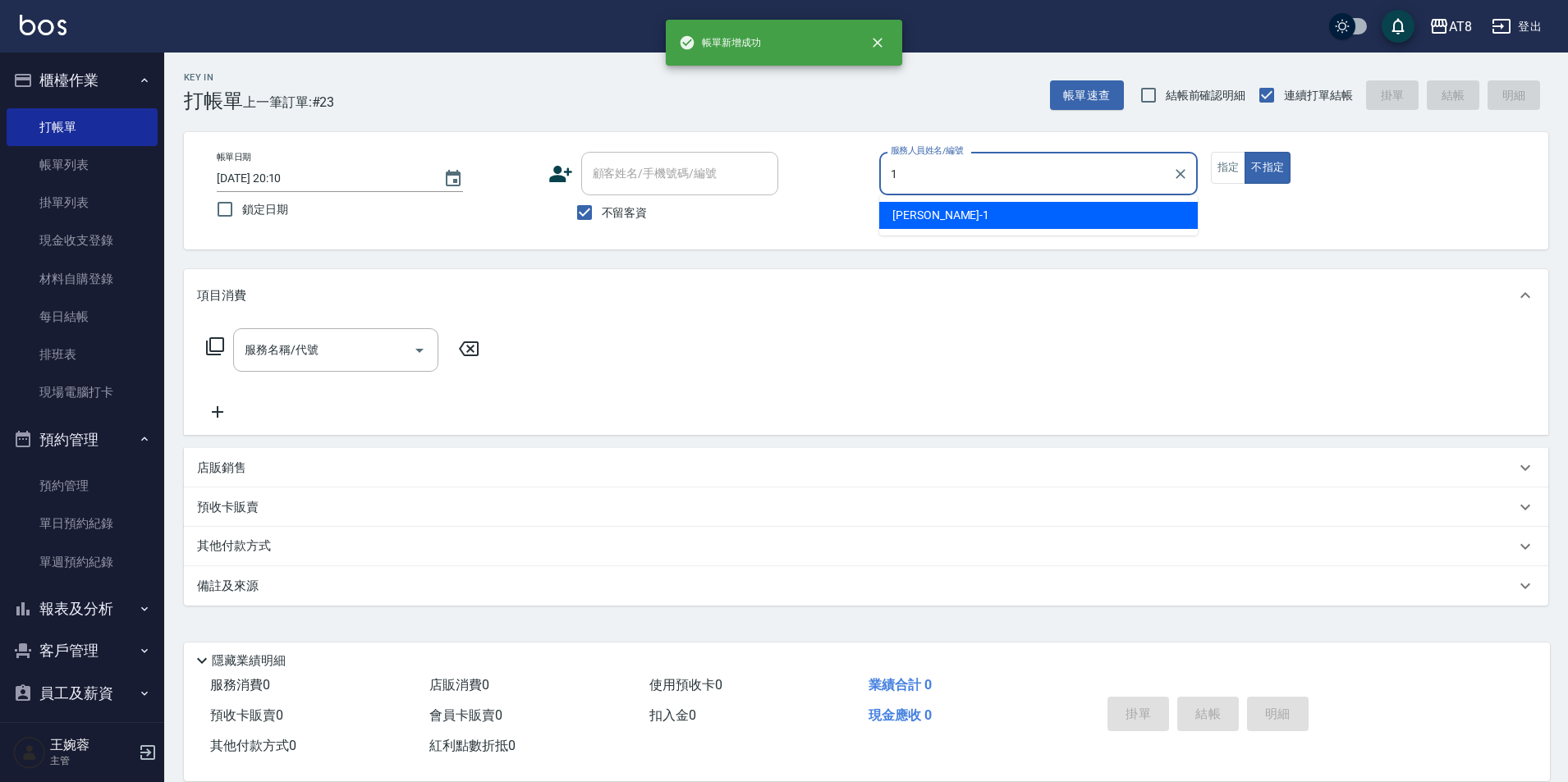
type input "YUKI-1"
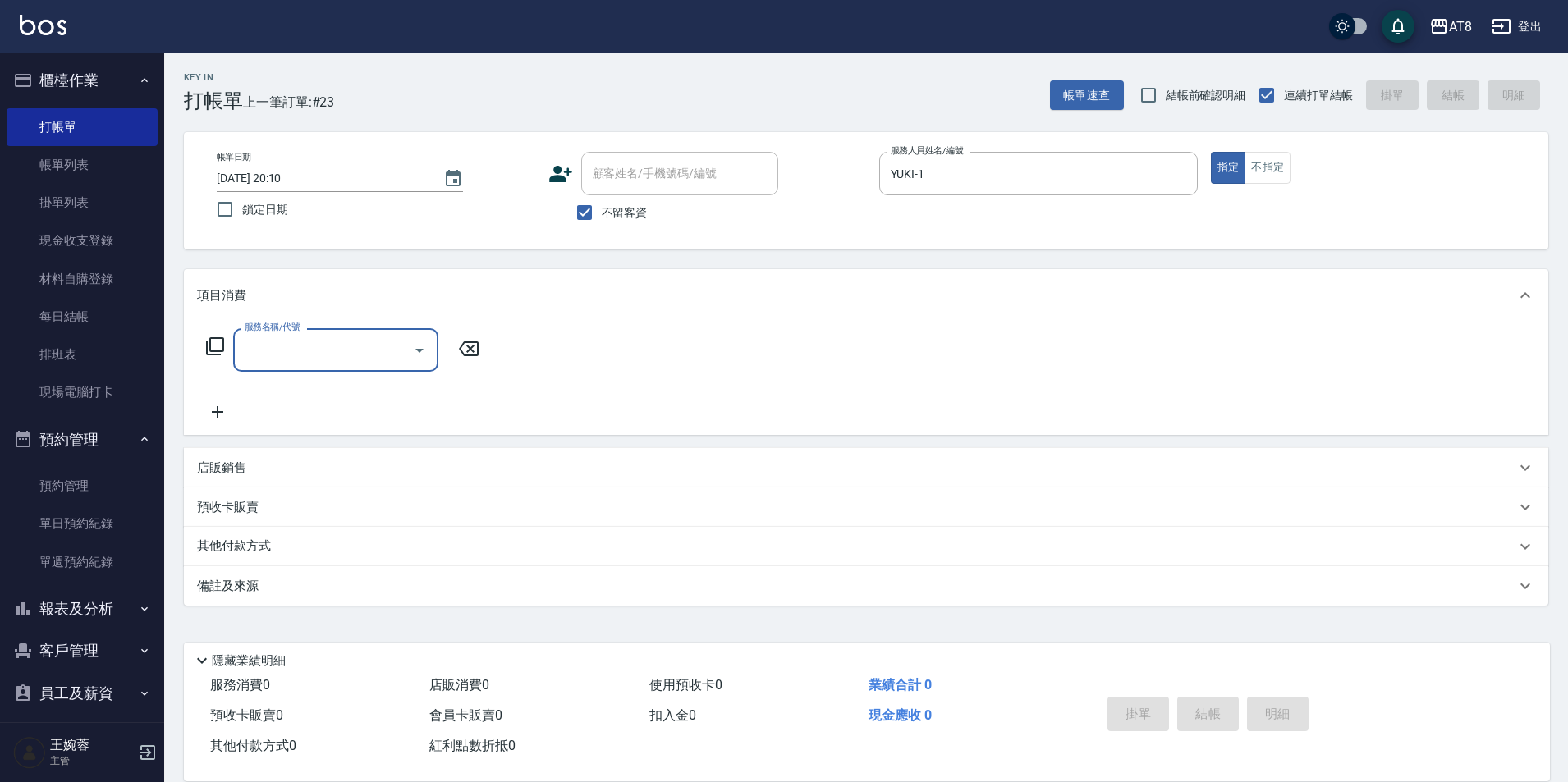
click at [413, 467] on div "店販銷售" at bounding box center [866, 468] width 1365 height 39
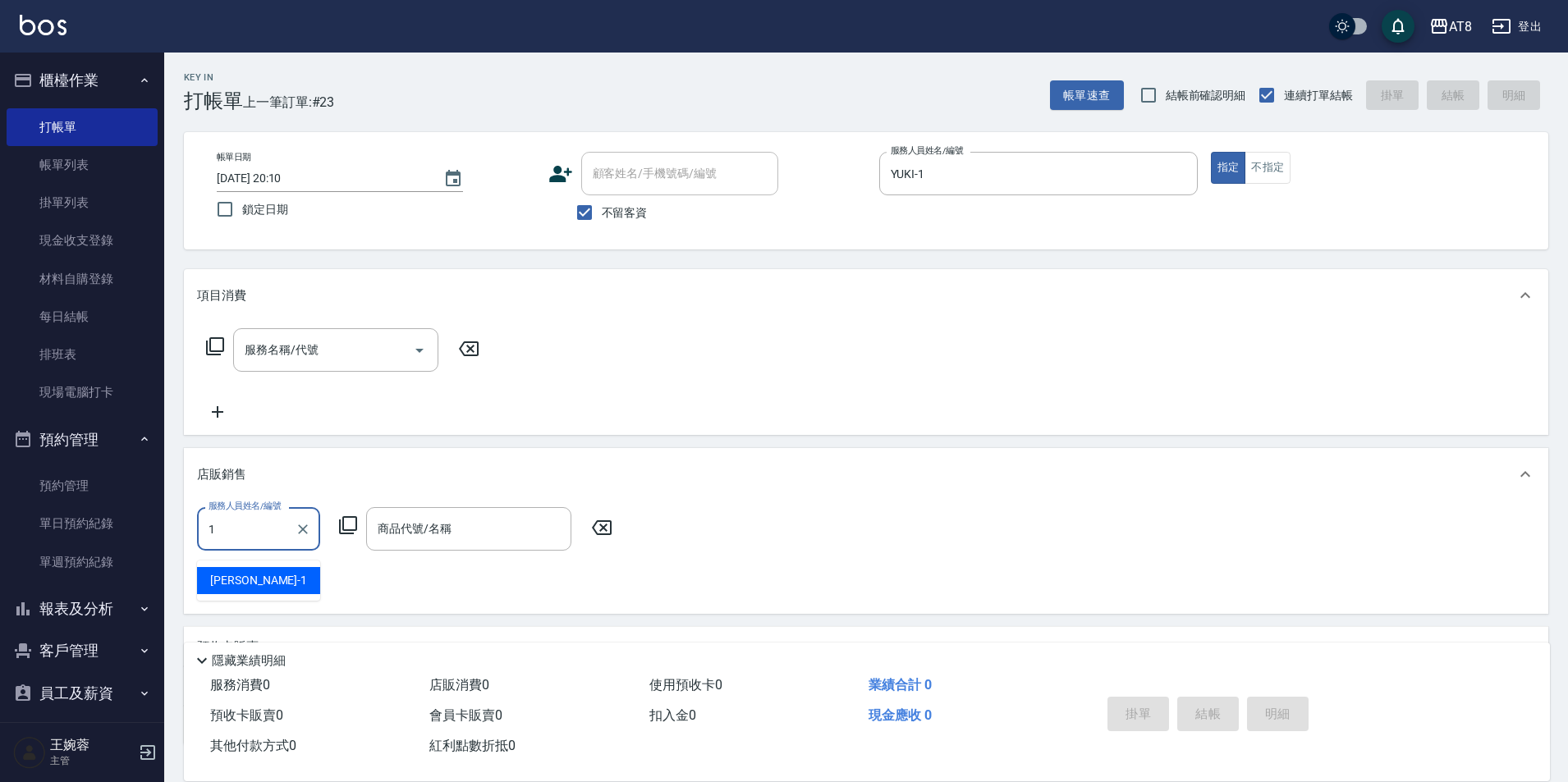
type input "YUKI-1"
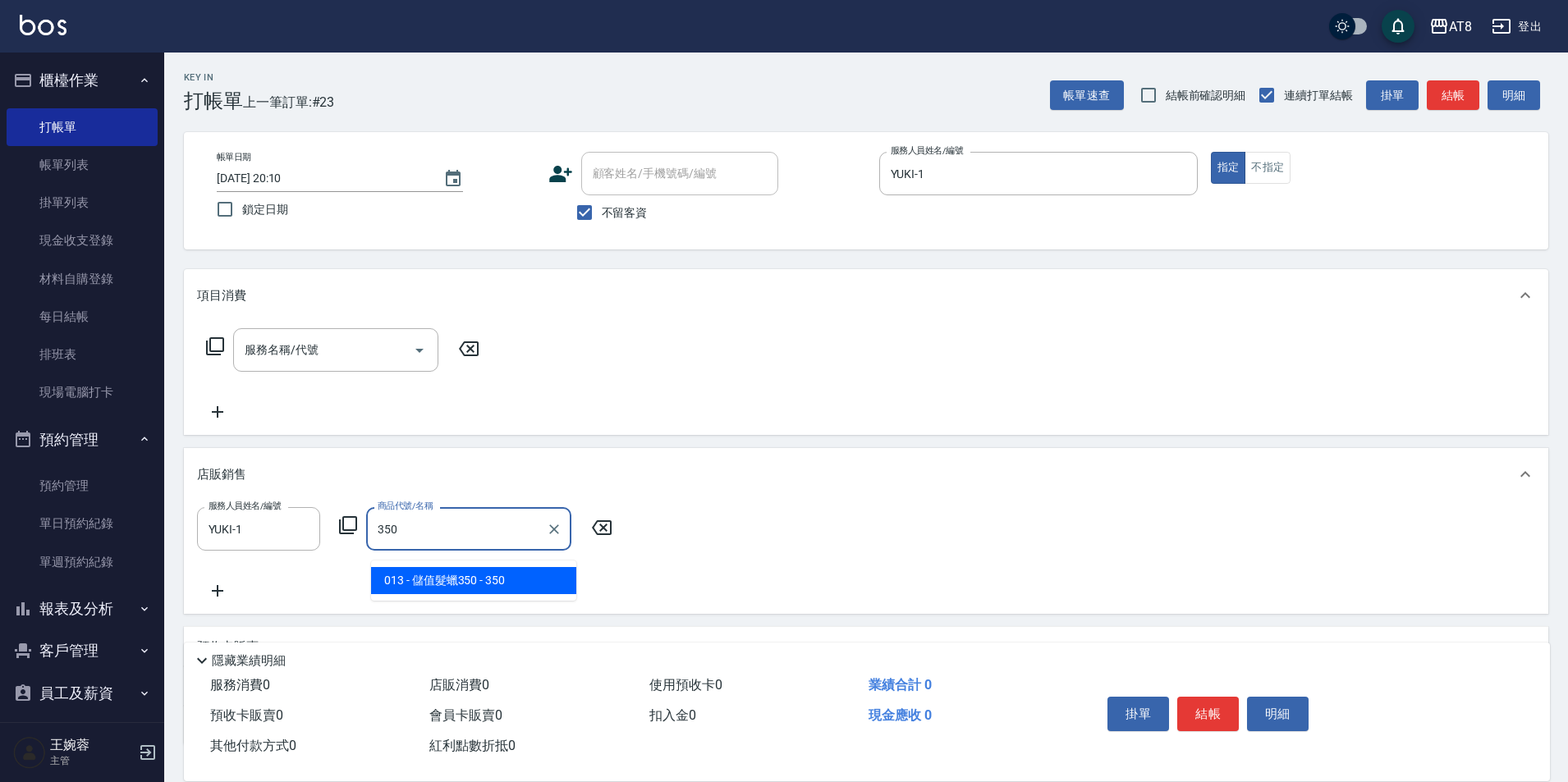
type input "儲值髮蠟350"
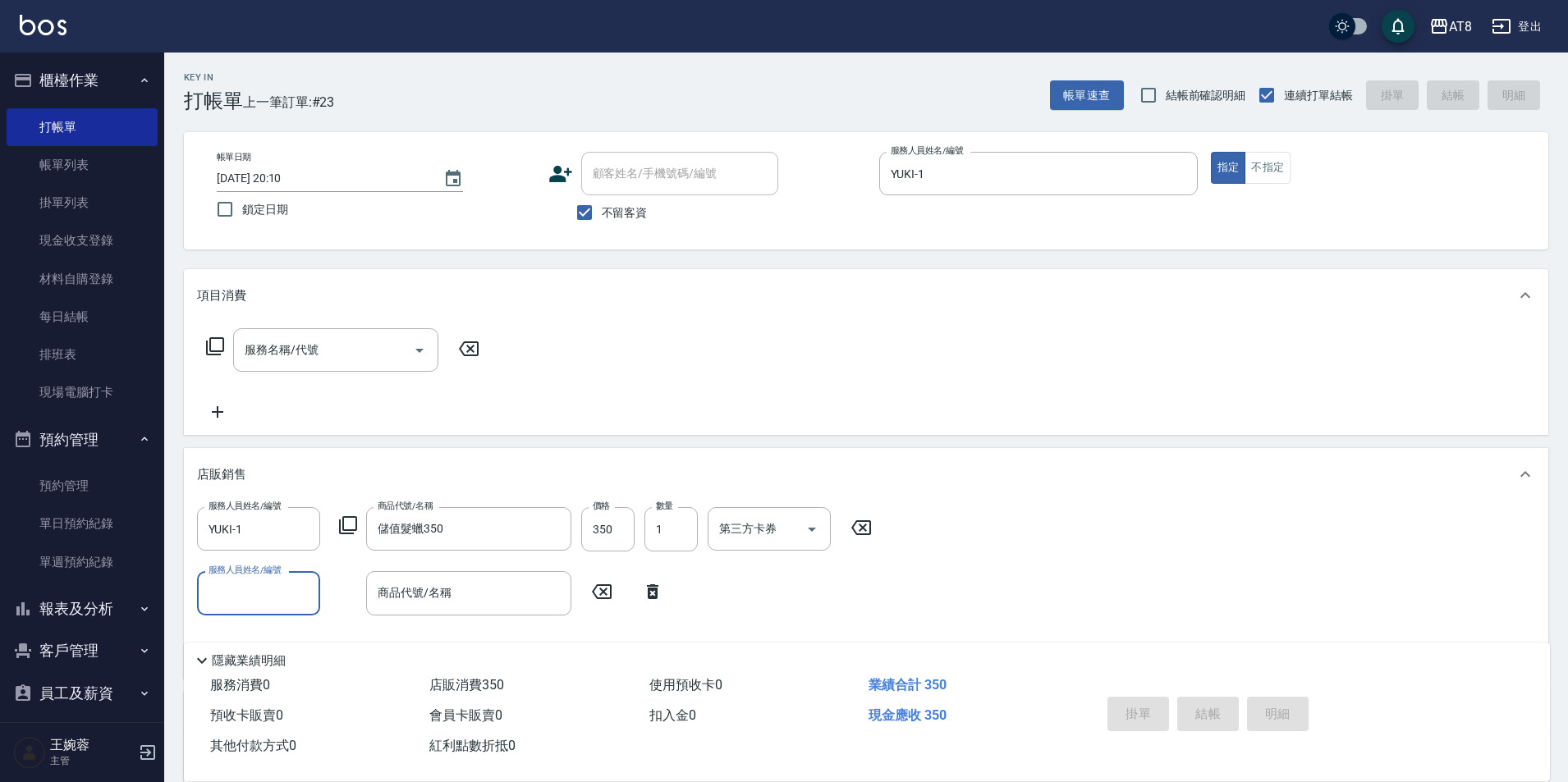
type input "[DATE] 20:11"
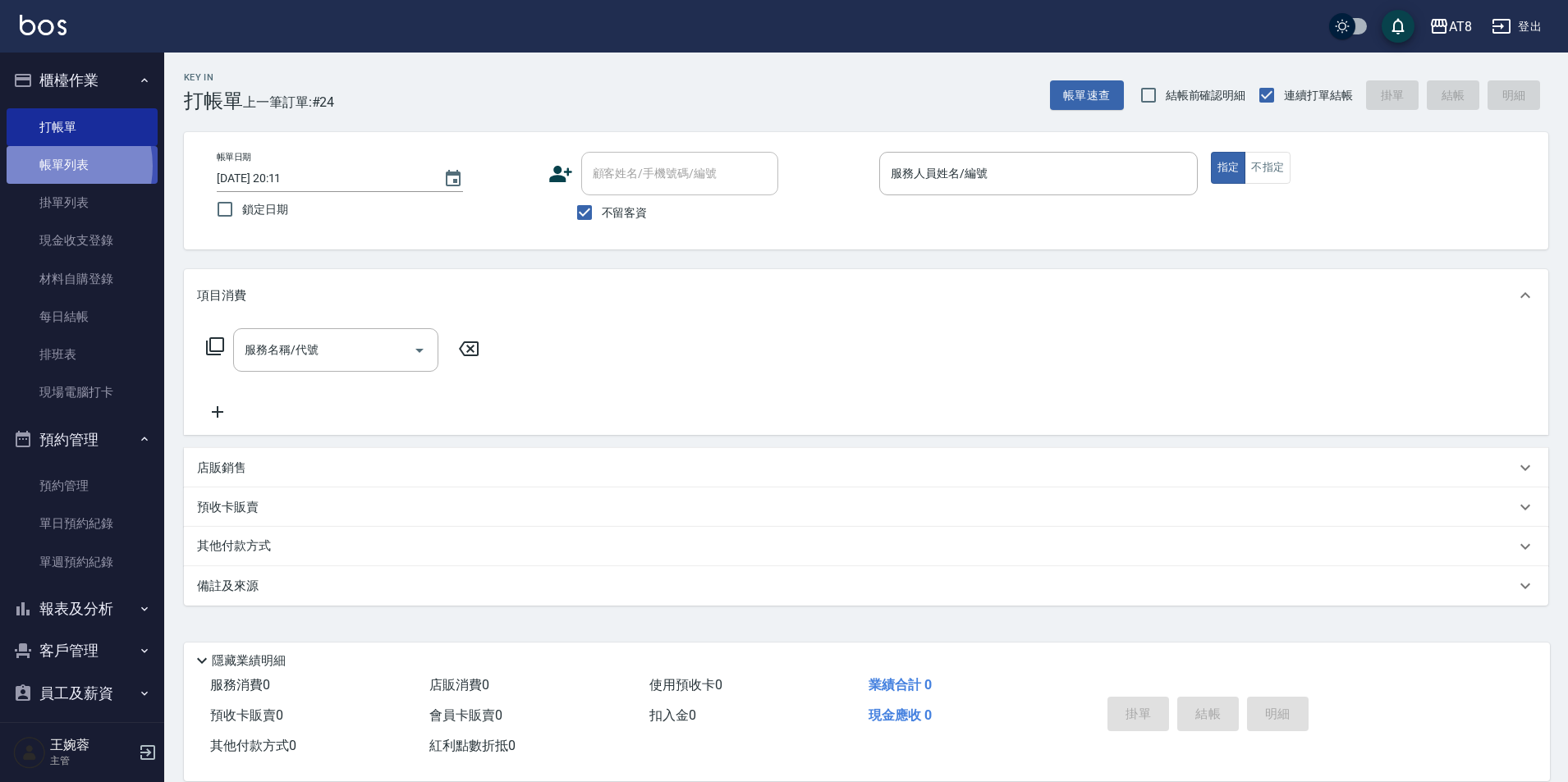
click at [46, 166] on link "帳單列表" at bounding box center [81, 165] width 151 height 38
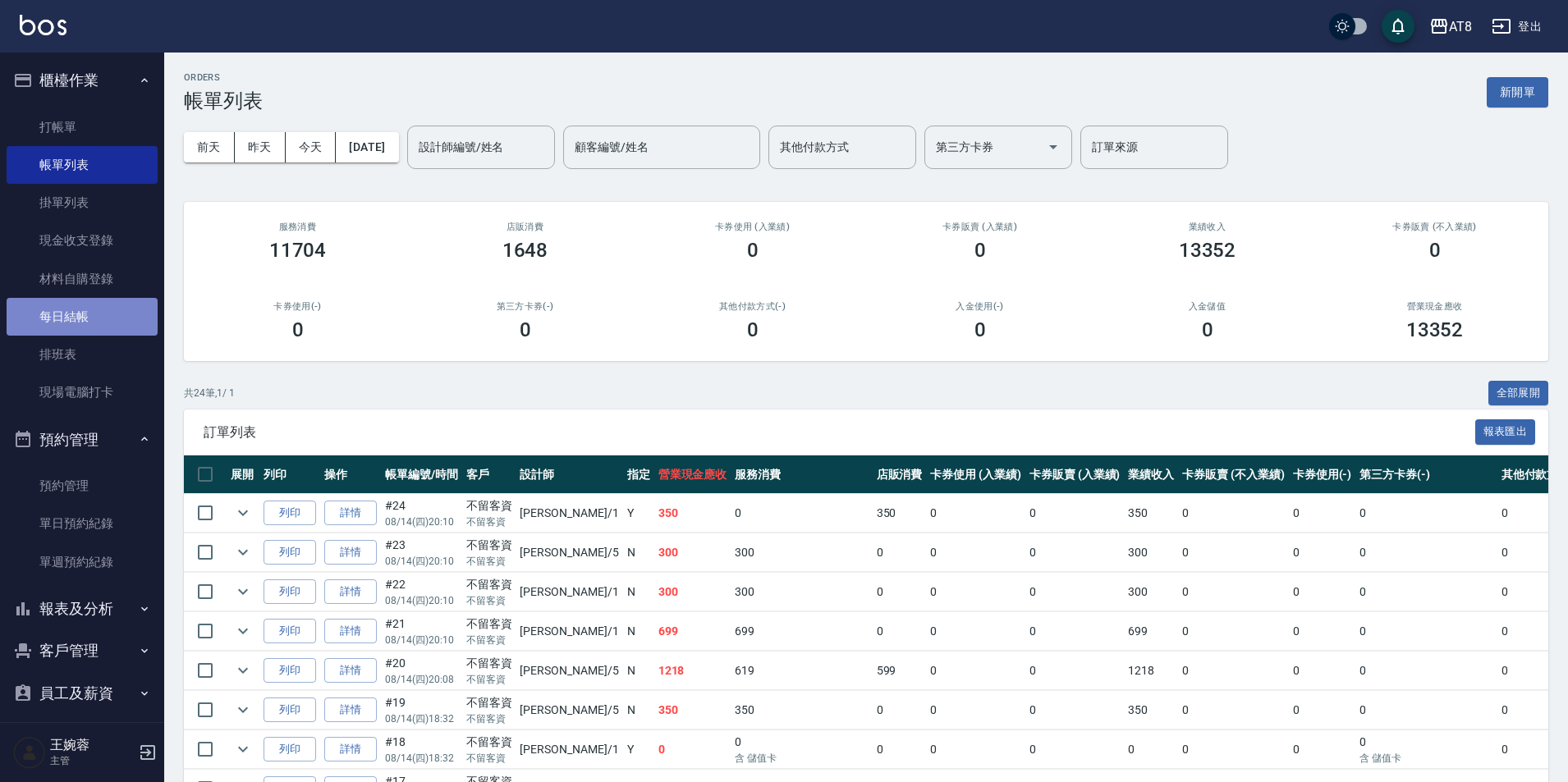
click at [84, 331] on link "每日結帳" at bounding box center [81, 316] width 151 height 38
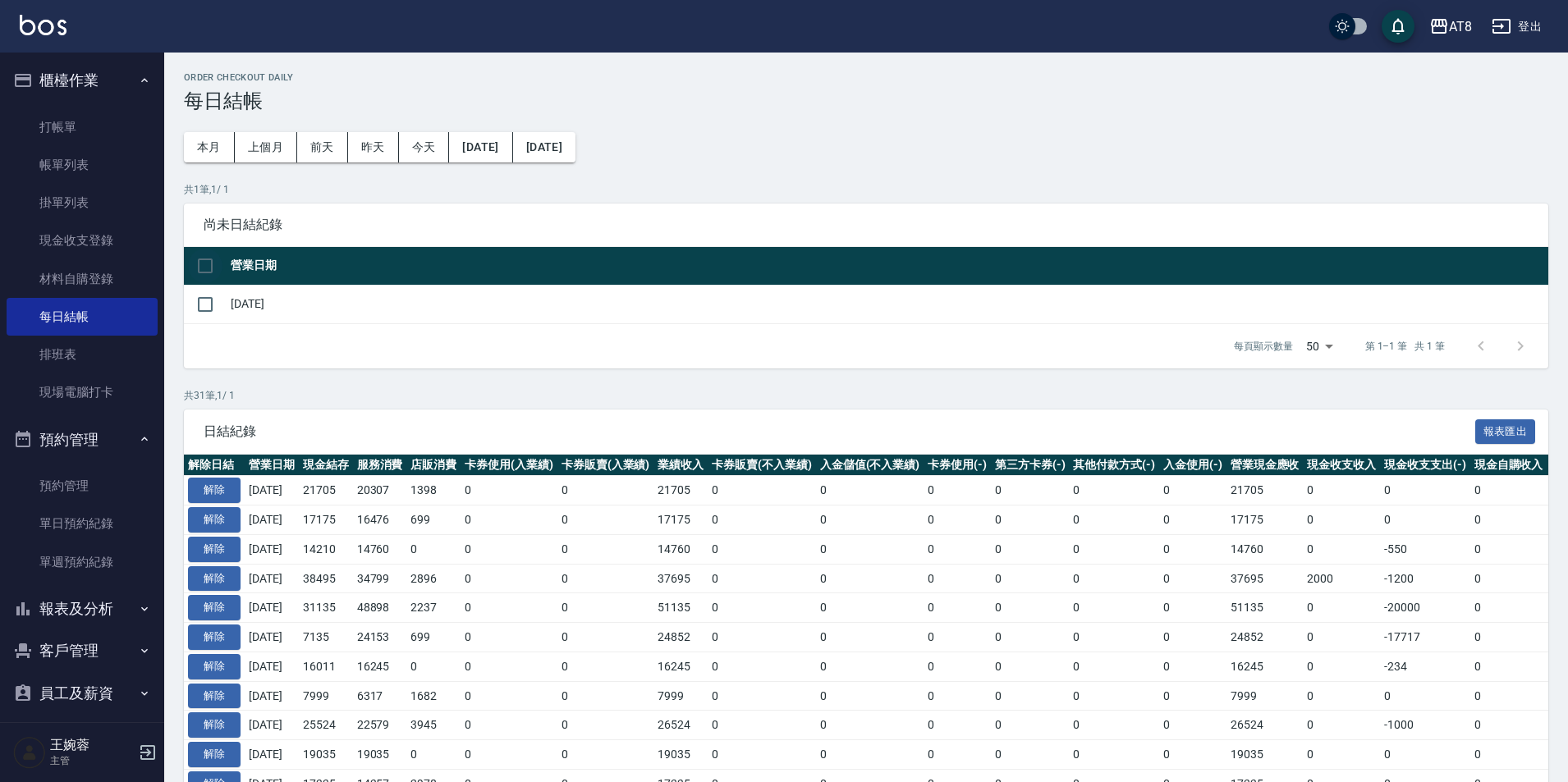
click at [212, 265] on input "checkbox" at bounding box center [205, 265] width 34 height 34
checkbox input "true"
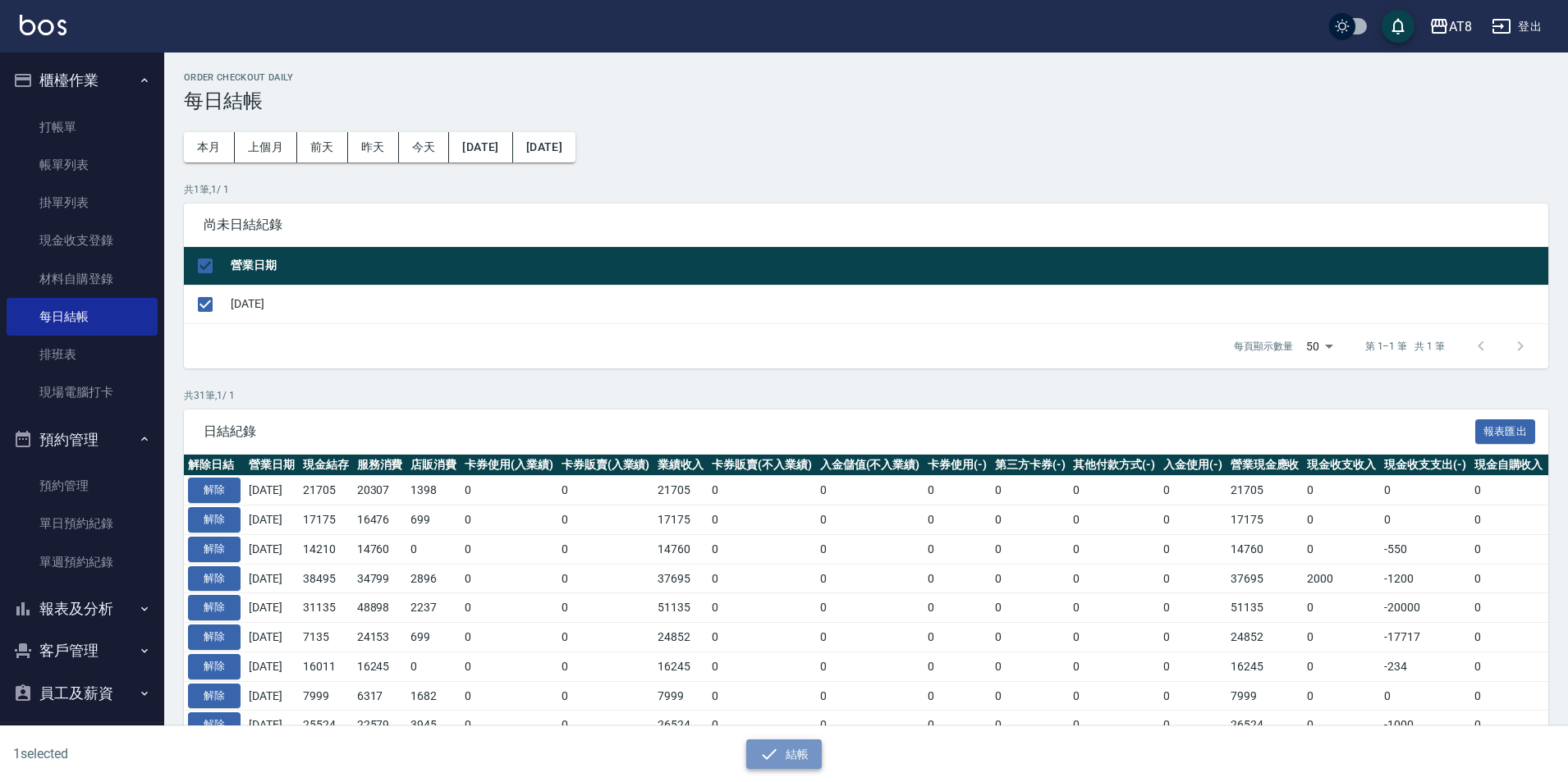
click at [807, 749] on button "結帳" at bounding box center [784, 755] width 76 height 31
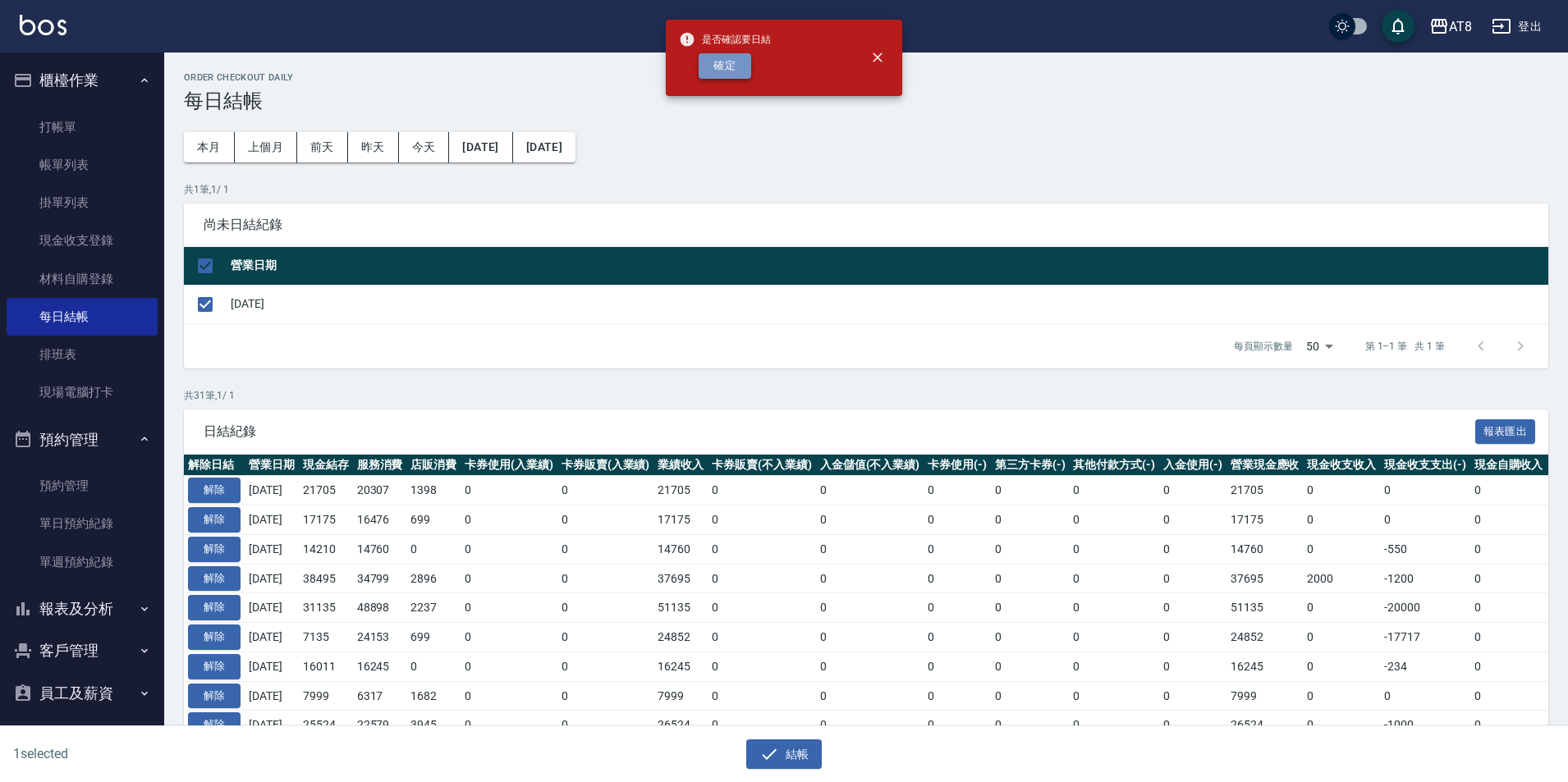
click at [731, 77] on button "確定" at bounding box center [725, 66] width 53 height 25
checkbox input "false"
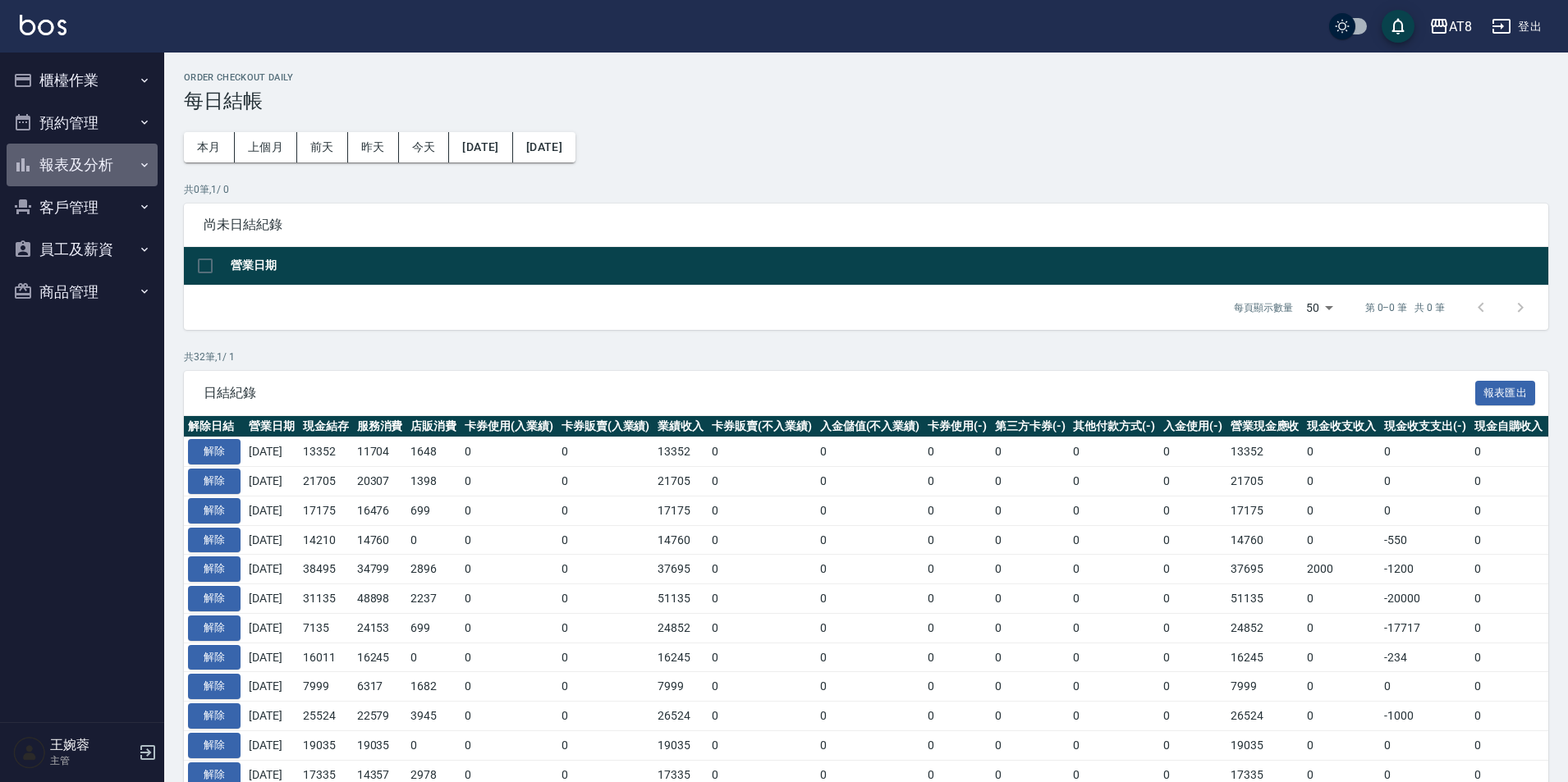
click at [101, 166] on button "報表及分析" at bounding box center [81, 165] width 151 height 43
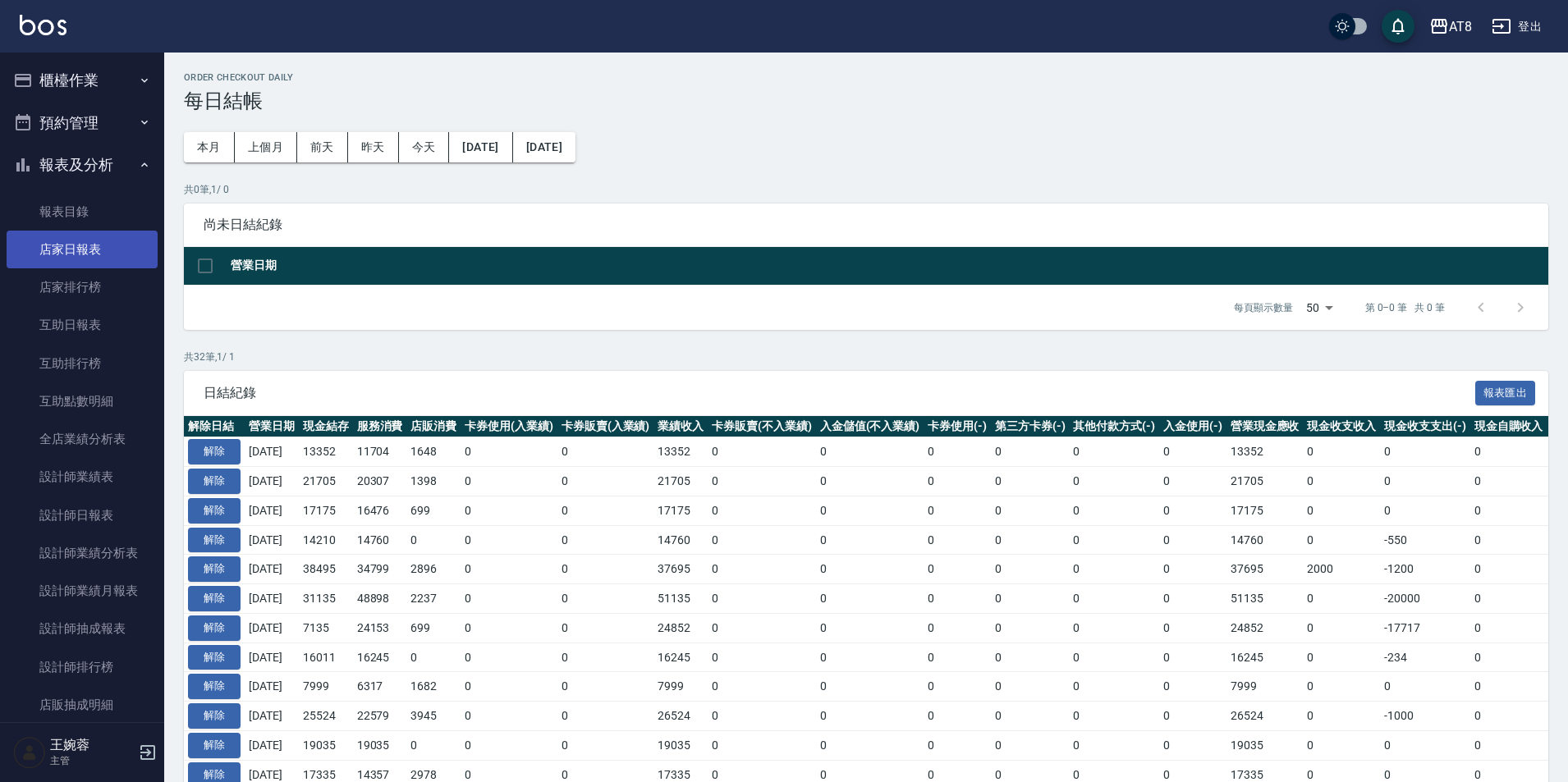
click at [102, 251] on link "店家日報表" at bounding box center [81, 249] width 151 height 38
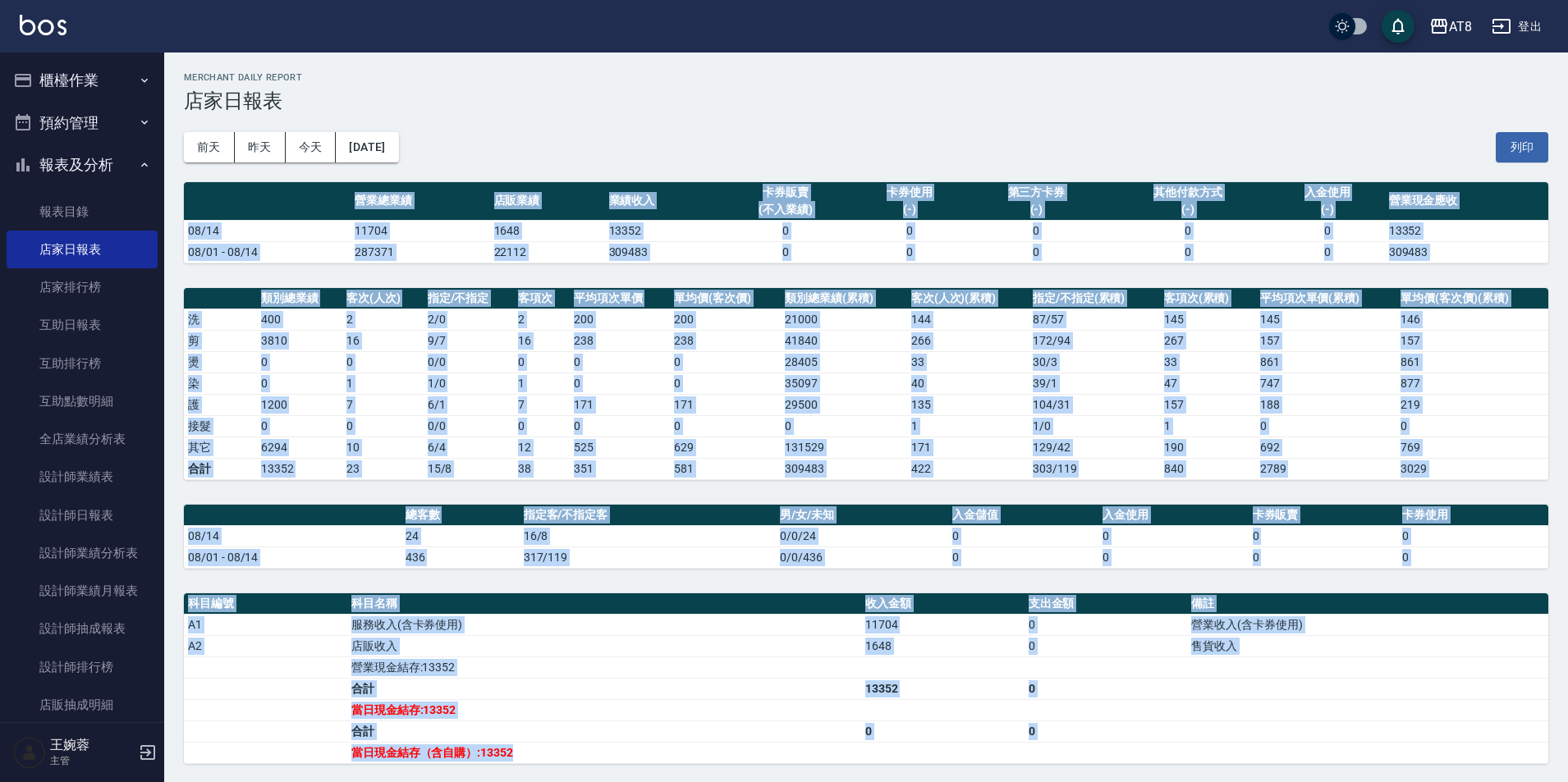
drag, startPoint x: 356, startPoint y: 197, endPoint x: 597, endPoint y: 747, distance: 600.5
click at [597, 747] on div "AT8 2025-08-14 店家日報表 列印時間： 2025-08-14-20:33 Merchant Daily Report 店家日報表 前天 昨天 今…" at bounding box center [865, 515] width 1404 height 926
click at [597, 746] on td "當日現金結存（含自購）:13352" at bounding box center [604, 752] width 514 height 21
drag, startPoint x: 354, startPoint y: 197, endPoint x: 595, endPoint y: 747, distance: 600.5
click at [595, 747] on div "AT8 2025-08-14 店家日報表 列印時間： 2025-08-14-20:33 Merchant Daily Report 店家日報表 前天 昨天 今…" at bounding box center [865, 515] width 1404 height 926
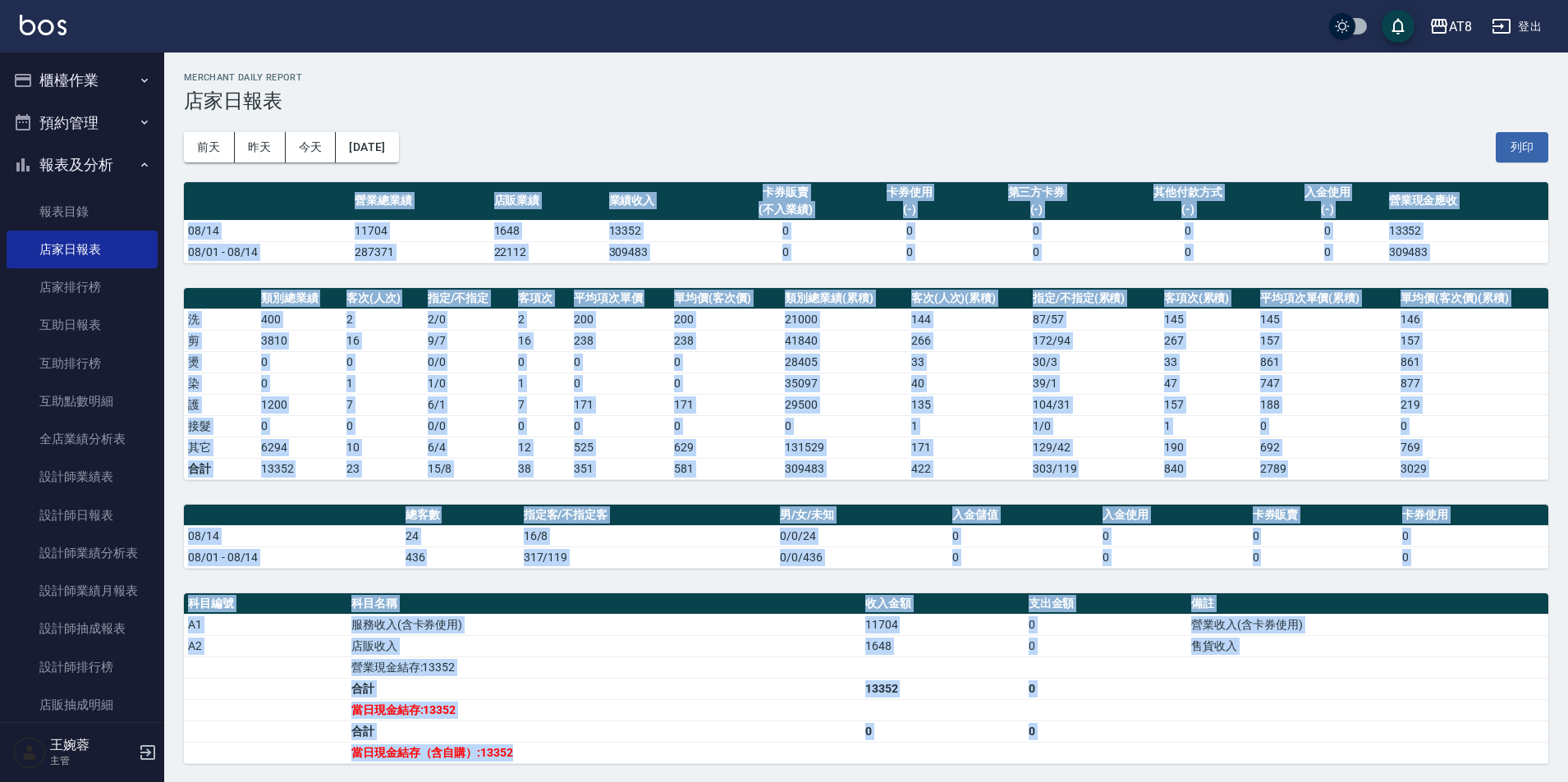
click at [593, 742] on td "合計" at bounding box center [604, 731] width 514 height 21
drag, startPoint x: 355, startPoint y: 199, endPoint x: 634, endPoint y: 763, distance: 629.2
click at [634, 763] on div "AT8 2025-08-14 店家日報表 列印時間： 2025-08-14-20:33 Merchant Daily Report 店家日報表 前天 昨天 今…" at bounding box center [865, 515] width 1404 height 926
click at [634, 757] on td "當日現金結存（含自購）:13352" at bounding box center [604, 752] width 514 height 21
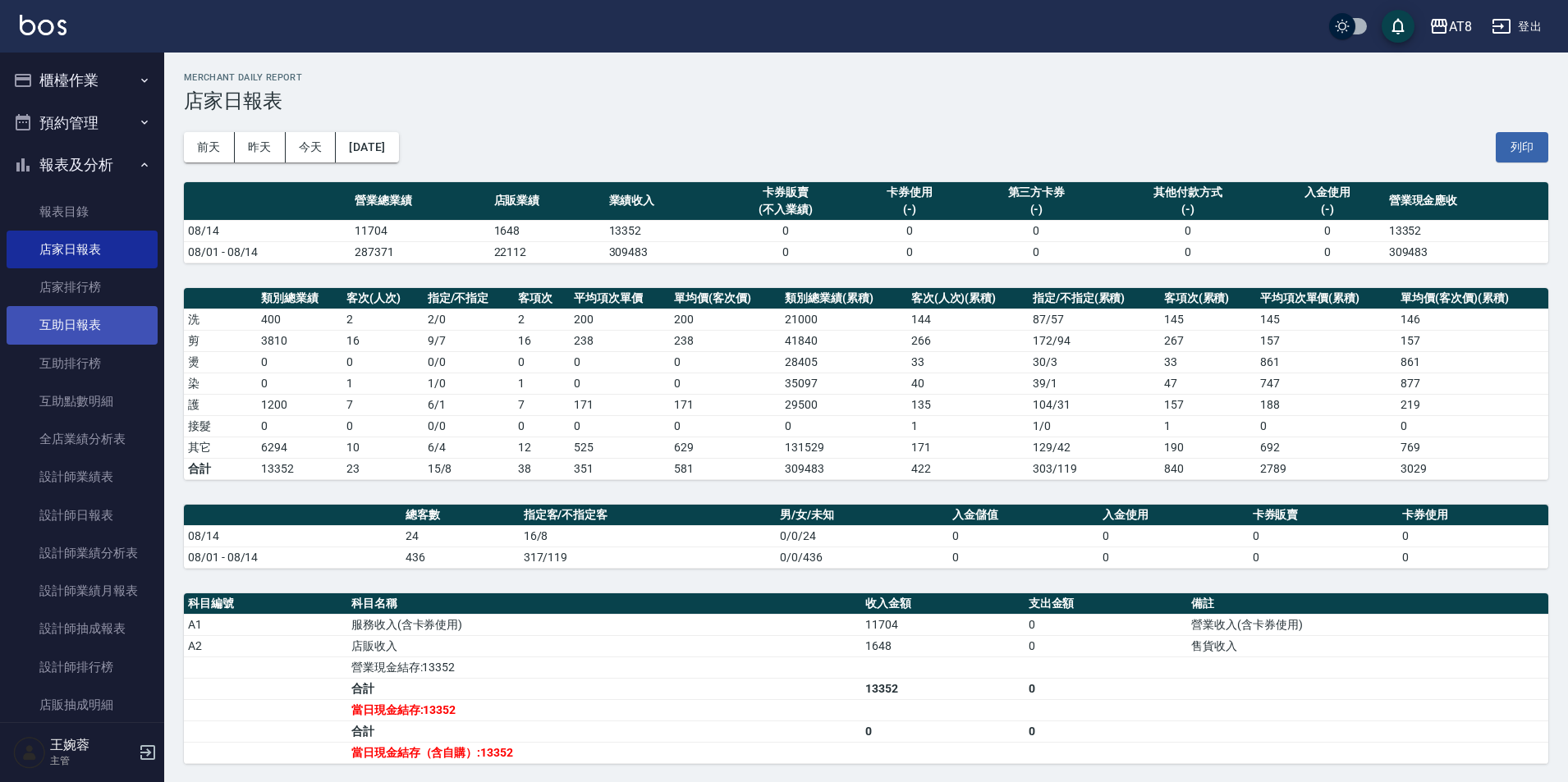
click at [70, 333] on link "互助日報表" at bounding box center [81, 325] width 151 height 38
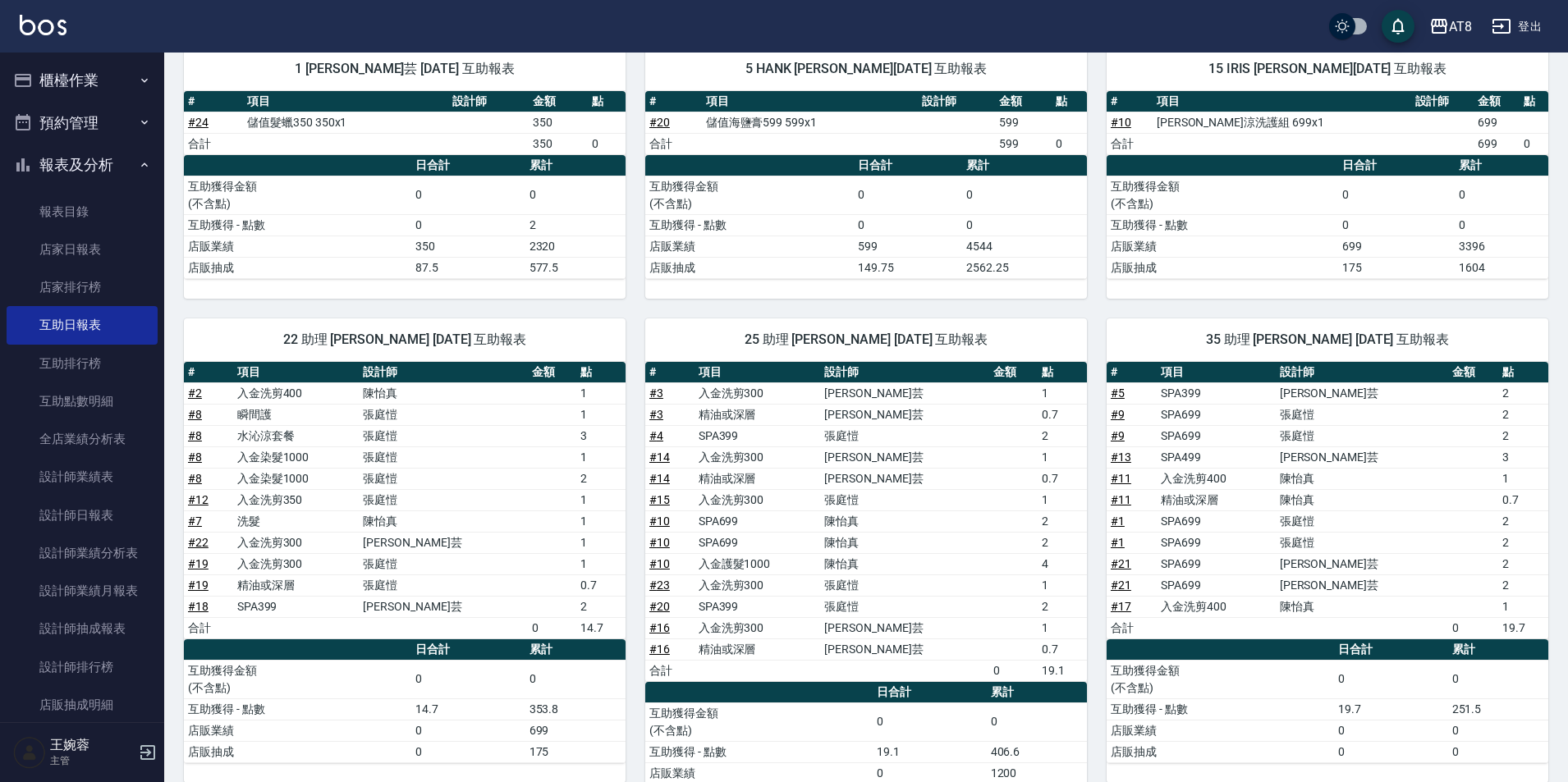
scroll to position [195, 0]
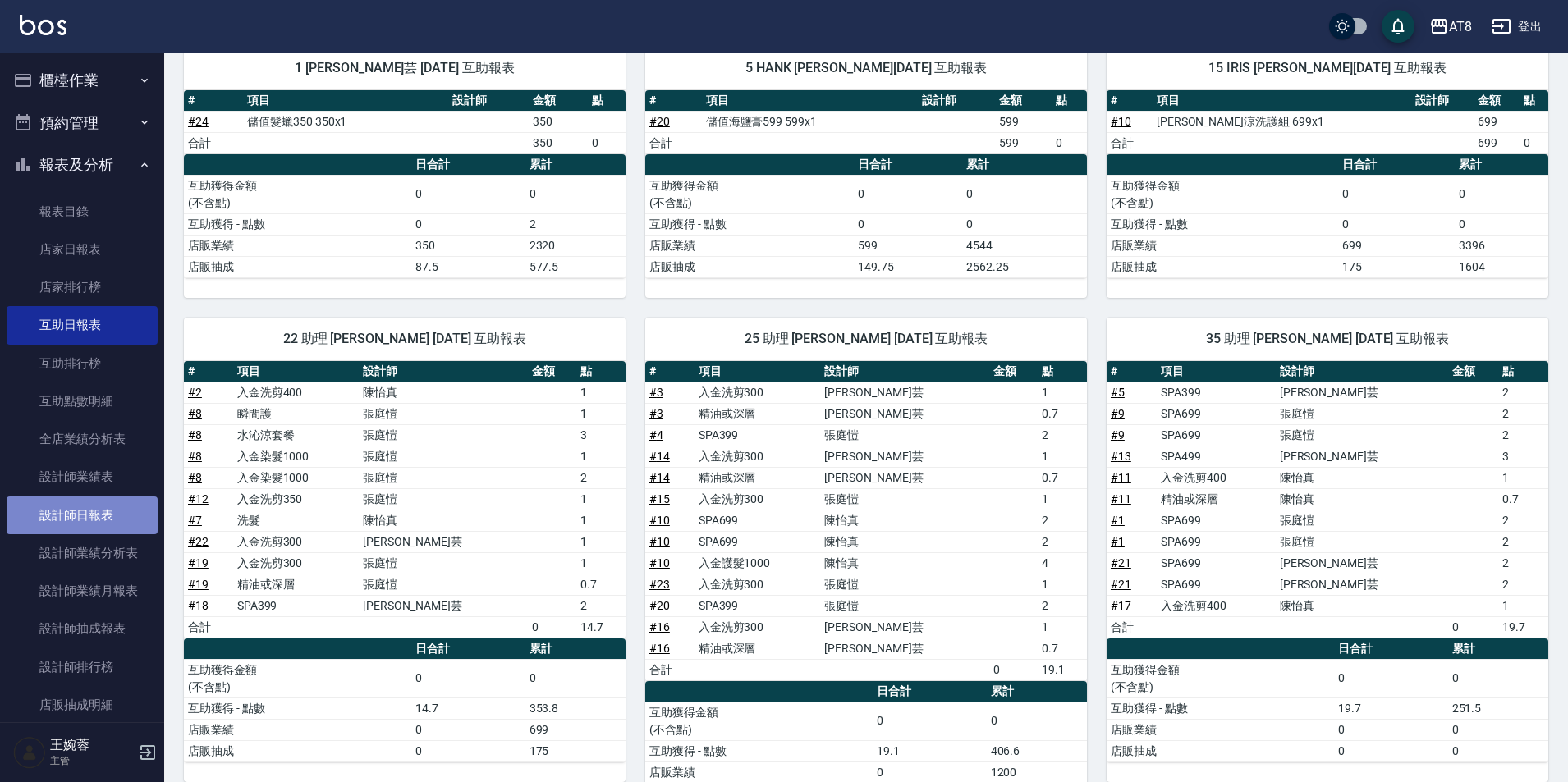
click at [102, 502] on link "設計師日報表" at bounding box center [81, 515] width 151 height 38
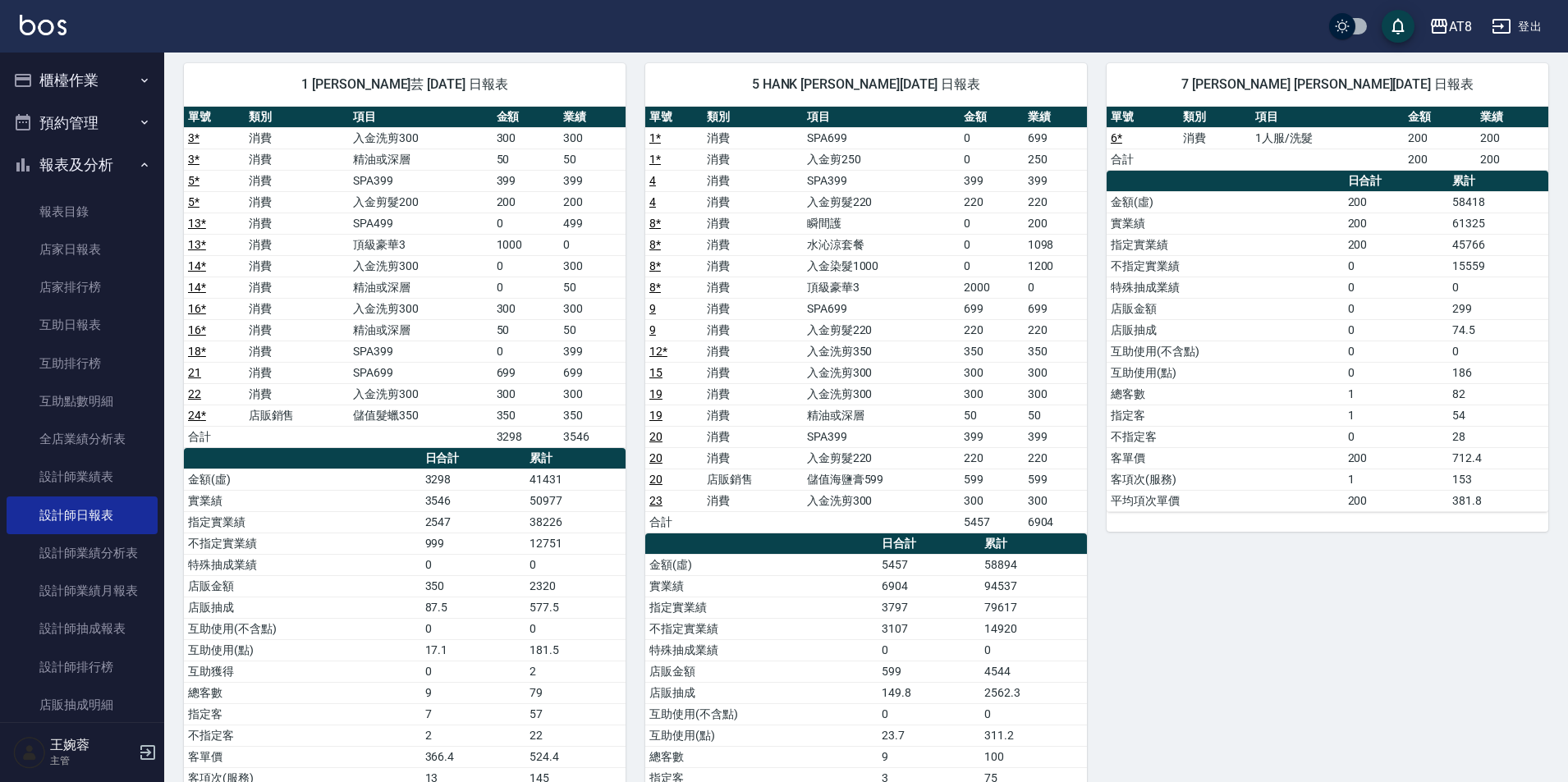
scroll to position [88, 0]
